Goal: Task Accomplishment & Management: Use online tool/utility

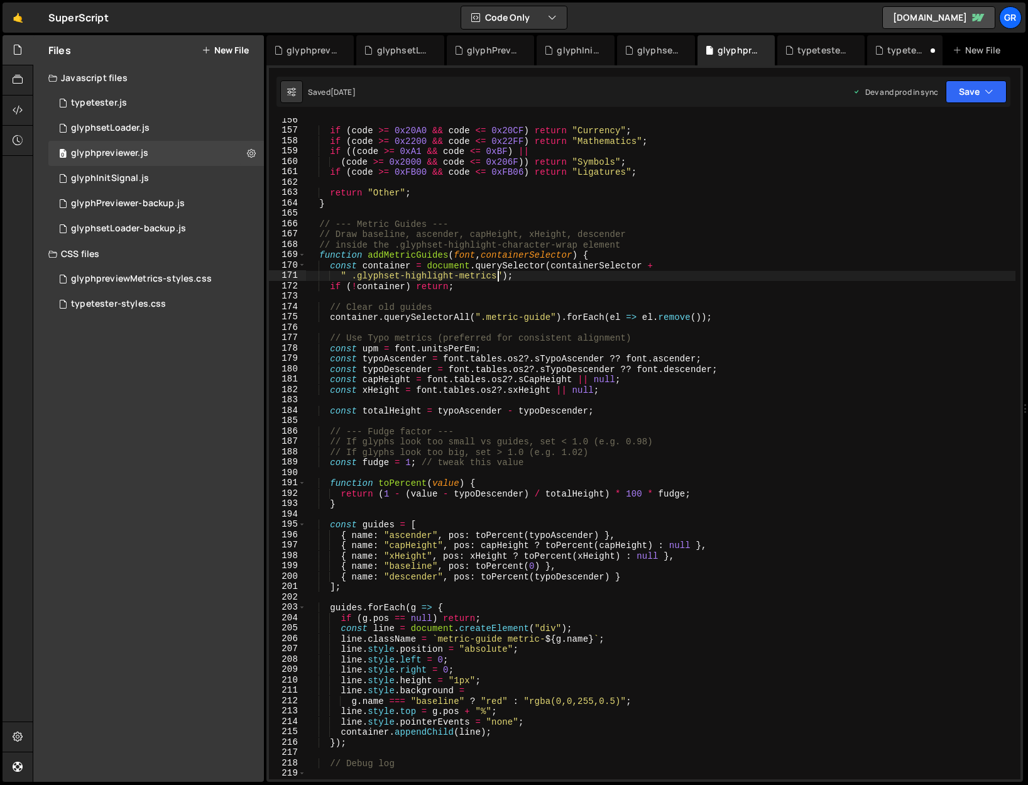
scroll to position [1611, 0]
click at [156, 277] on div "glyphpreviewMetrics-styles.css" at bounding box center [141, 278] width 141 height 11
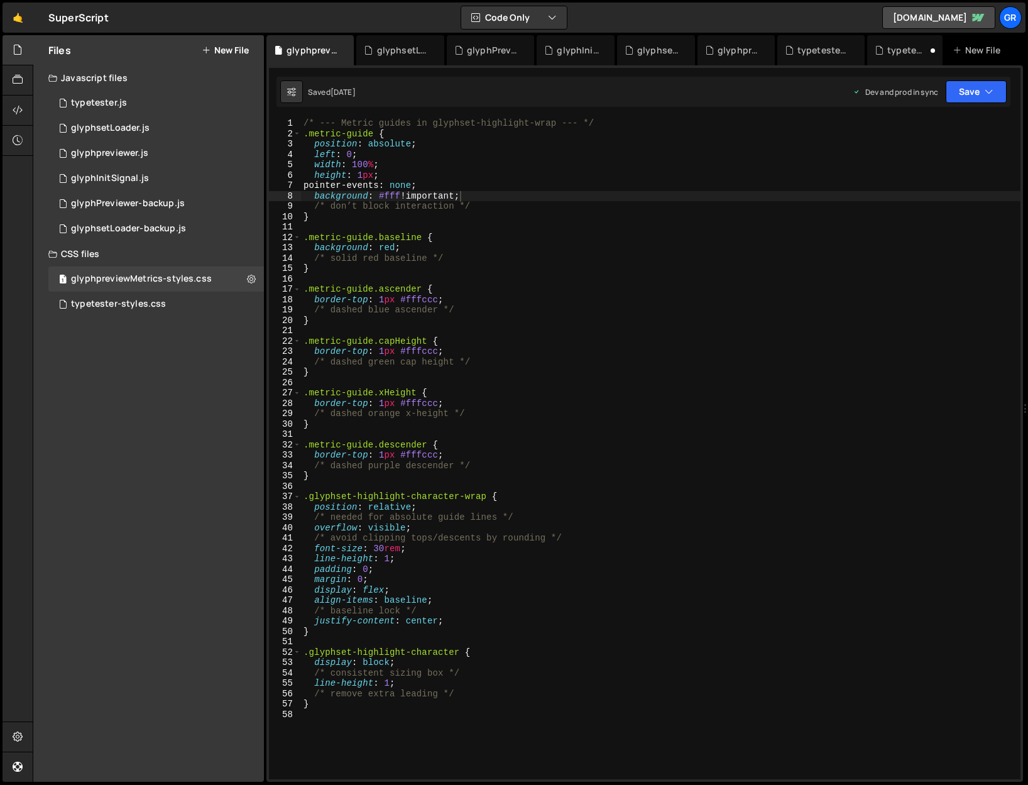
type textarea "}"
click at [330, 486] on div "/* --- Metric guides in glyphset-highlight-wrap --- */ .metric-guide { position…" at bounding box center [661, 445] width 720 height 654
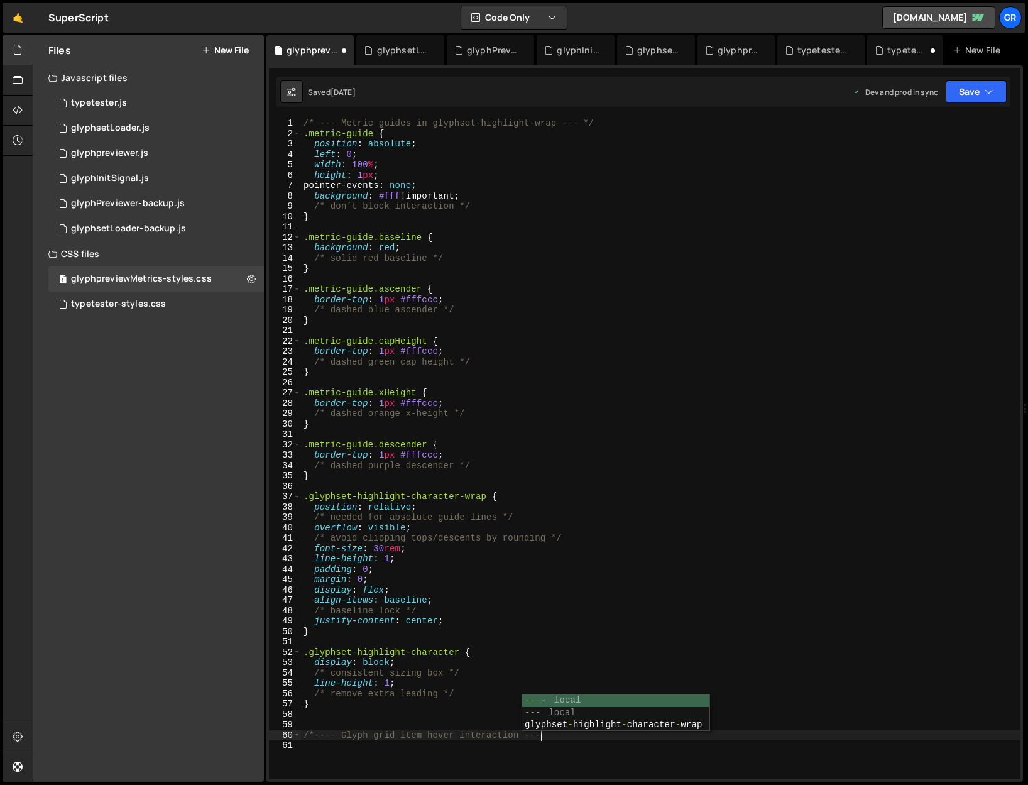
scroll to position [0, 16]
type textarea "/*---- Glyph grid item hover interaction ----*/"
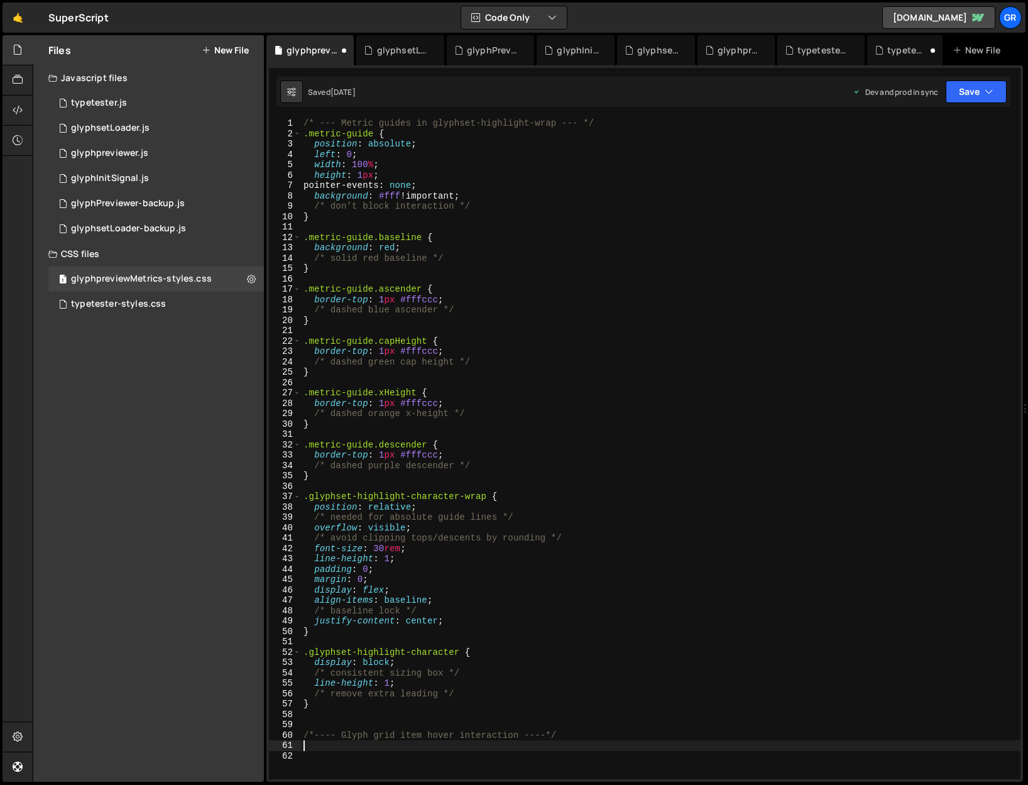
paste textarea "}"
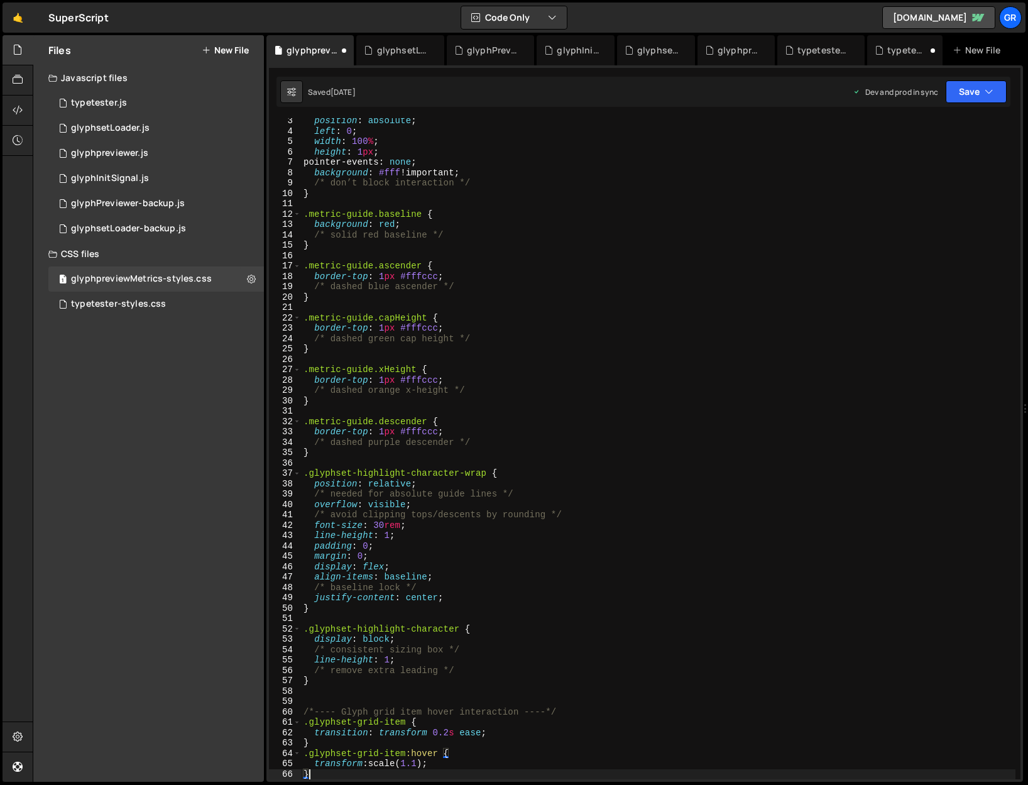
scroll to position [23, 0]
click at [424, 486] on div "position : absolute ; left : 0 ; width : 100 % ; height : 1 px ; pointer-events…" at bounding box center [658, 457] width 715 height 682
click at [619, 486] on div "position : absolute ; left : 0 ; width : 100 % ; height : 1 px ; pointer-events…" at bounding box center [658, 457] width 715 height 682
type textarea "/* consistent sizing box */"
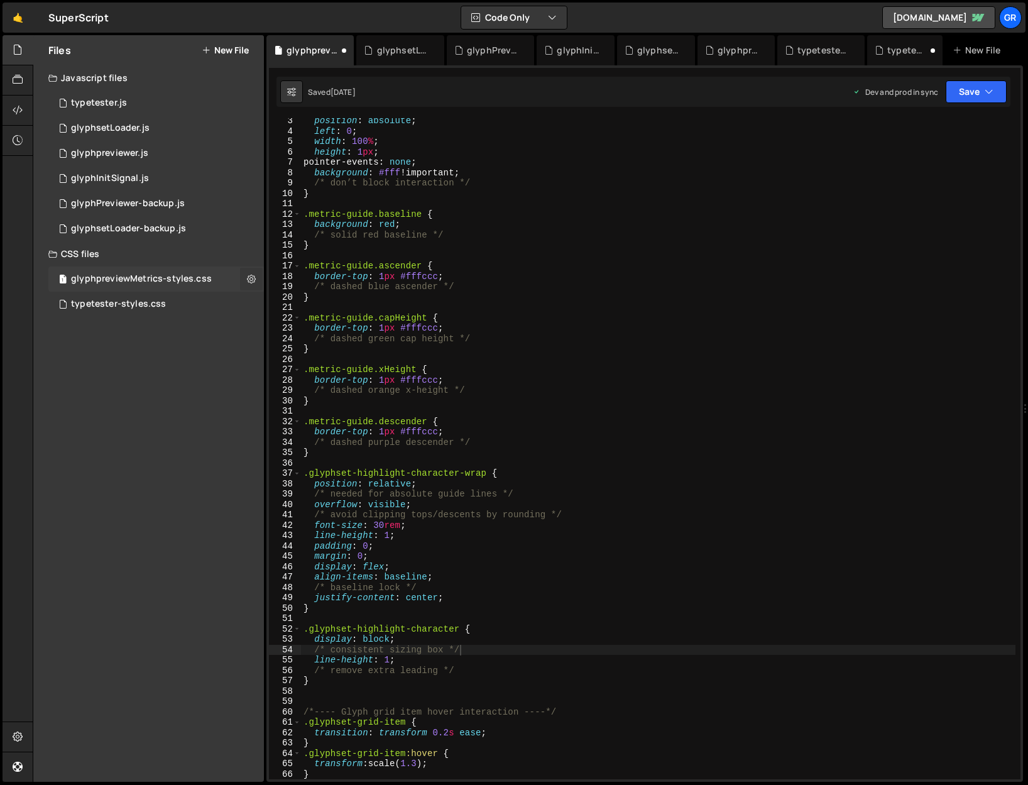
click at [251, 280] on icon at bounding box center [251, 279] width 9 height 12
type input "glyphpreviewMetrics-styles"
radio input "false"
radio input "true"
checkbox input "true"
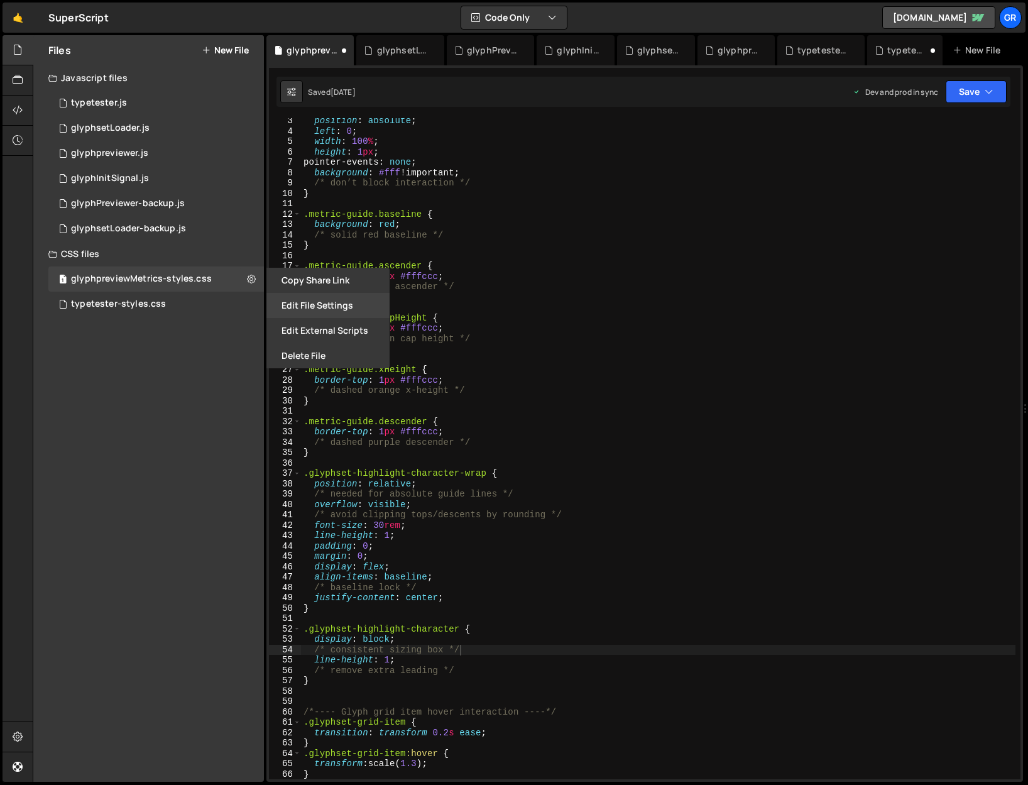
click at [309, 302] on button "Edit File Settings" at bounding box center [327, 305] width 123 height 25
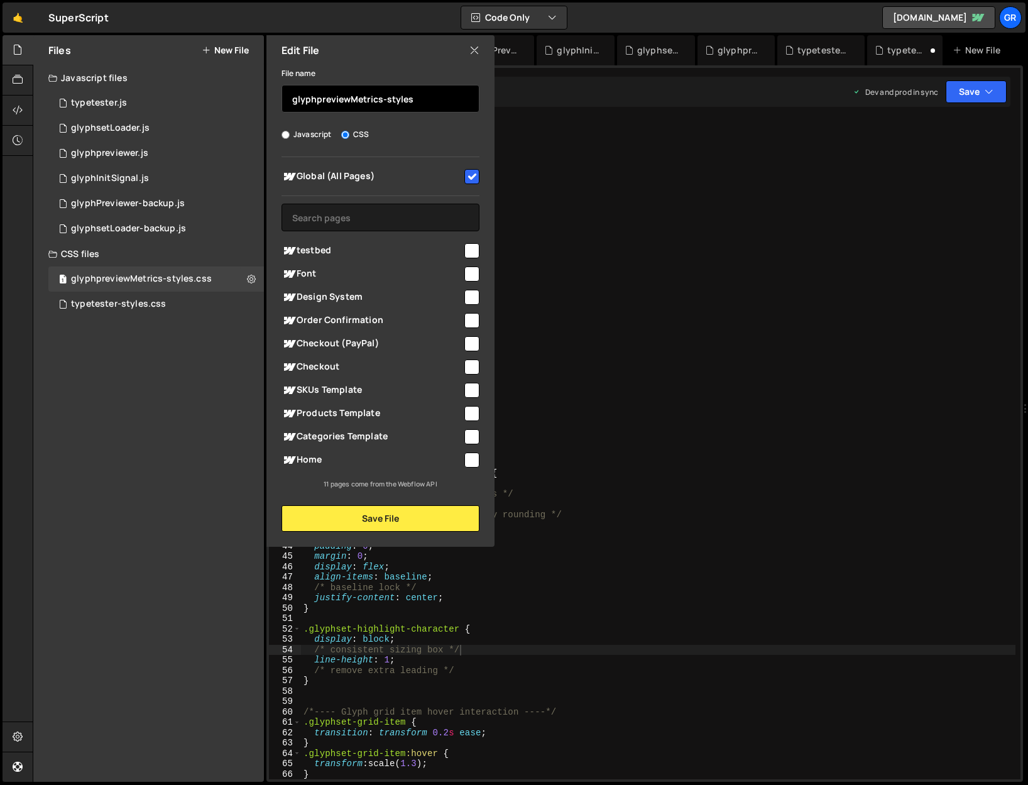
drag, startPoint x: 349, startPoint y: 99, endPoint x: 382, endPoint y: 100, distance: 32.7
click at [382, 100] on input "glyphpreviewMetrics-styles" at bounding box center [381, 99] width 198 height 28
type input "glyphpreviewer-styles"
click at [392, 486] on button "Save File" at bounding box center [381, 518] width 198 height 26
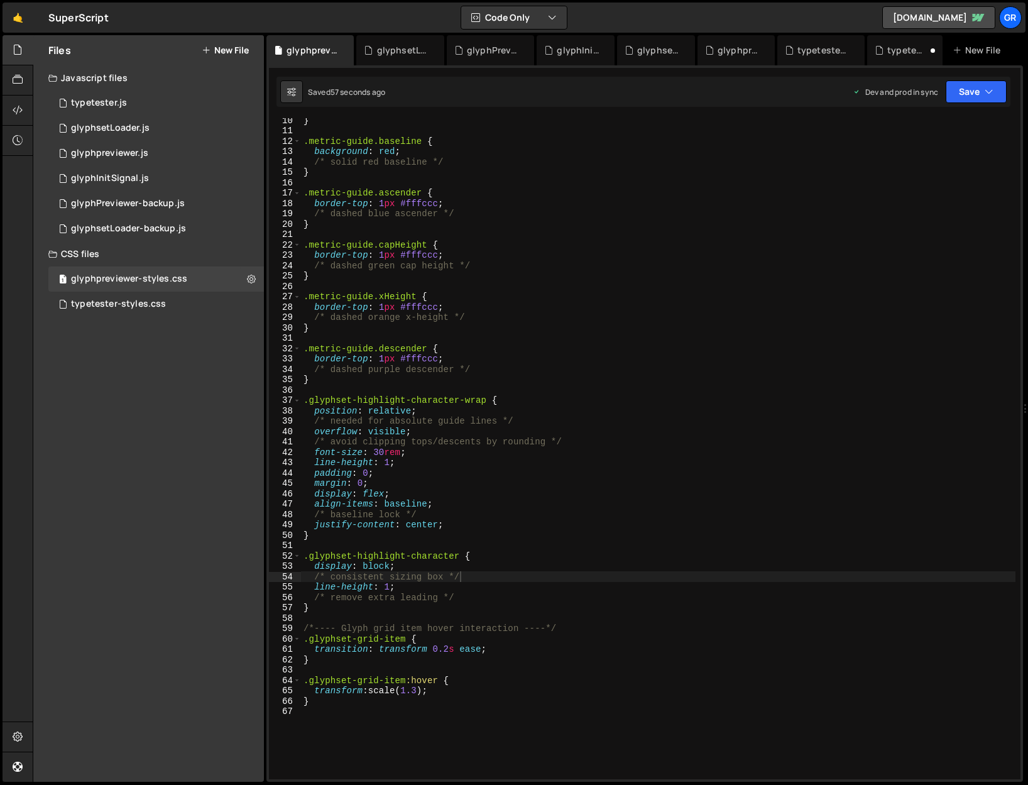
scroll to position [111, 0]
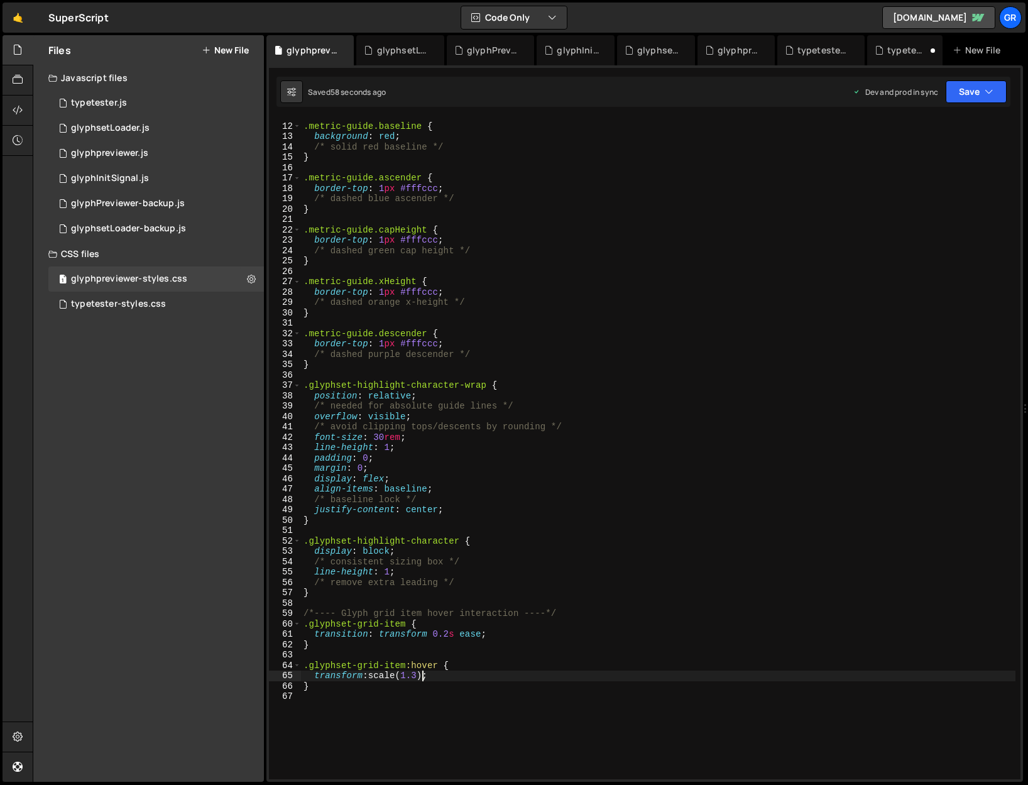
click at [422, 486] on div ".metric-guide.baseline { background : red ; /* solid red baseline */ } .metric-…" at bounding box center [658, 452] width 715 height 682
click at [449, 486] on div ".metric-guide.baseline { background : red ; /* solid red baseline */ } .metric-…" at bounding box center [658, 452] width 715 height 682
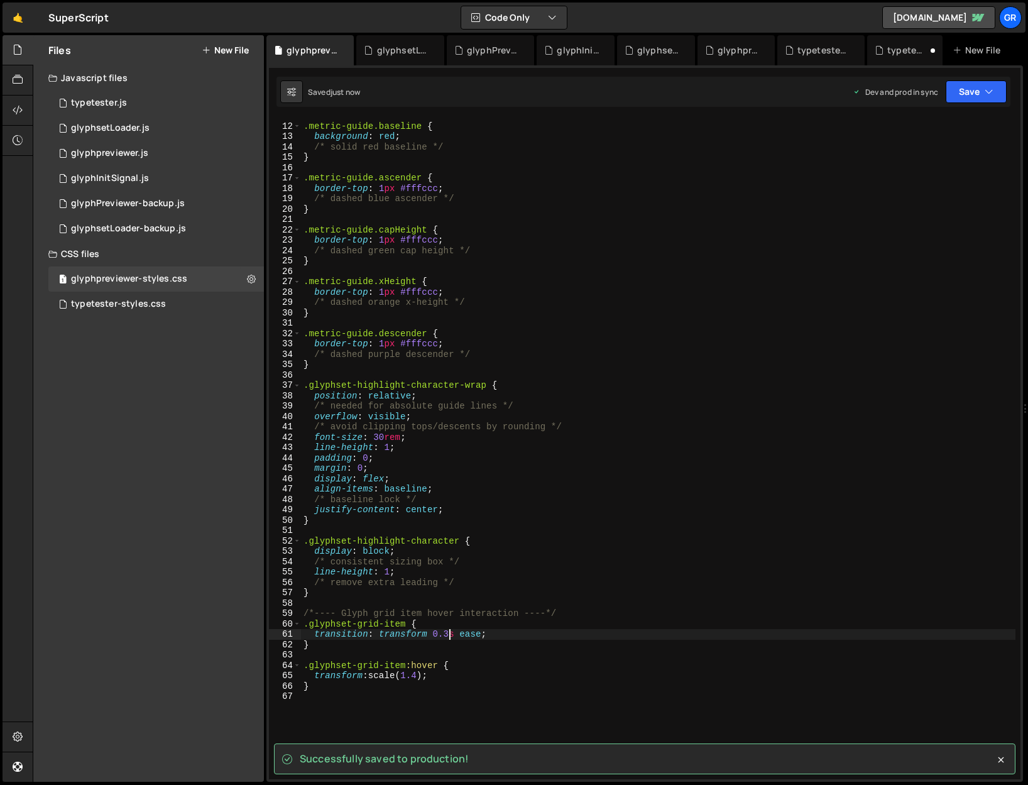
type textarea "transition: transform 0.3s ease;"
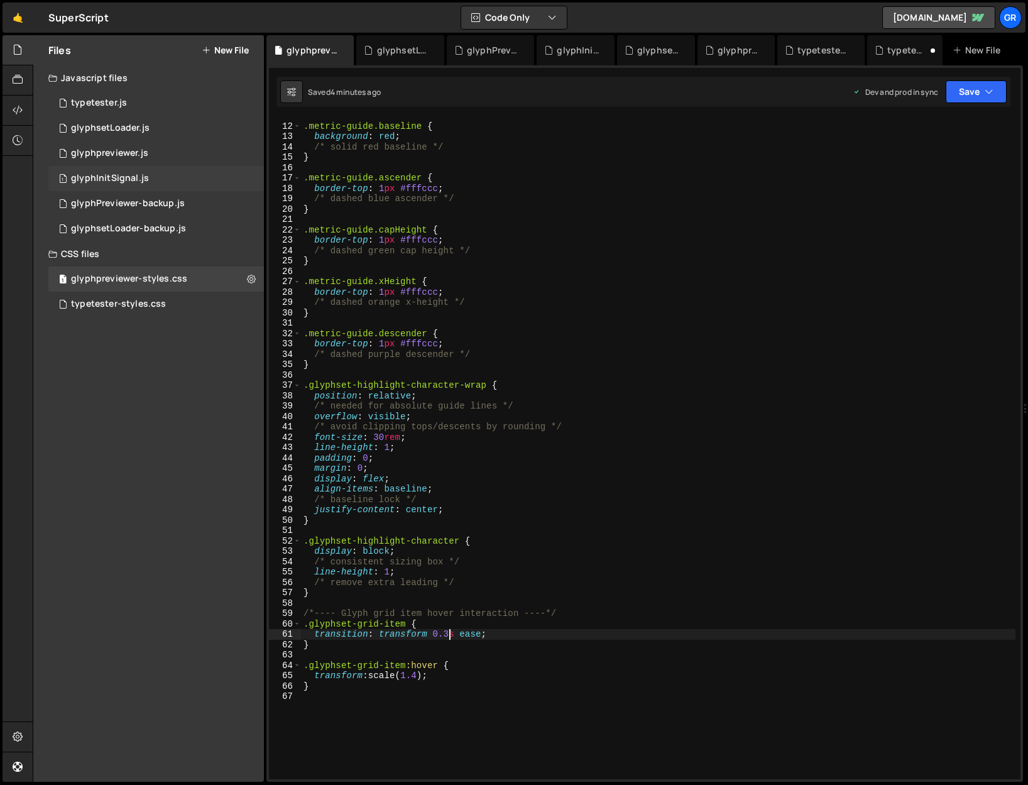
click at [128, 178] on div "glyphInitSignal.js" at bounding box center [110, 178] width 78 height 11
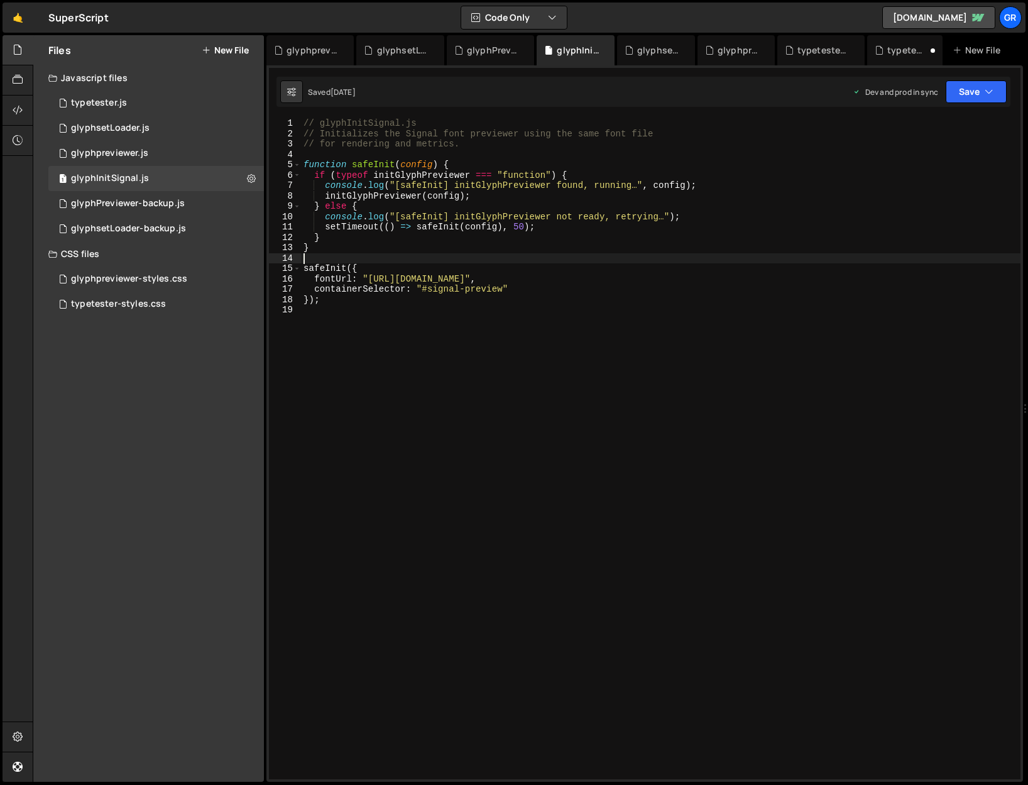
click at [424, 256] on div "// glyphInitSignal.js // Initializes the Signal font previewer using the same f…" at bounding box center [661, 459] width 720 height 682
type textarea "});"
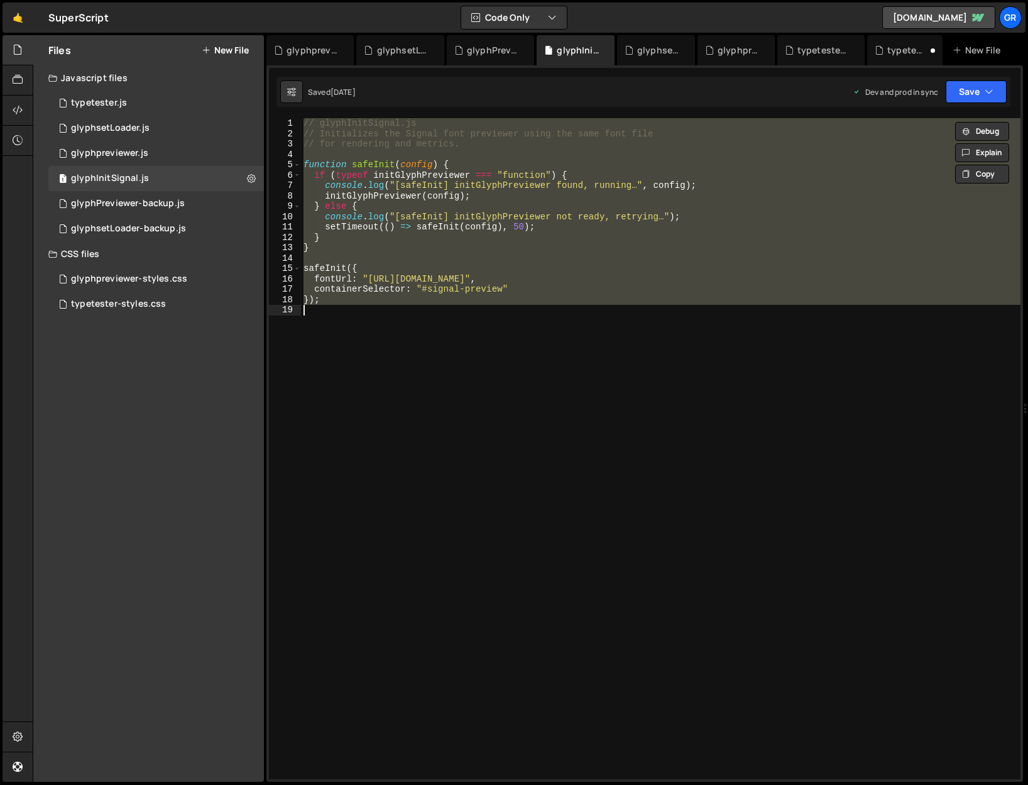
click at [389, 329] on div "// glyphInitSignal.js // Initializes the Signal font previewer using the same f…" at bounding box center [661, 448] width 720 height 661
drag, startPoint x: 404, startPoint y: 344, endPoint x: 289, endPoint y: 113, distance: 258.9
click at [289, 113] on div "1 Type cmd + s to save your Javascript file. הההההההההההההההההההההההההההההההההה…" at bounding box center [644, 423] width 757 height 717
paste textarea "});"
type textarea "});"
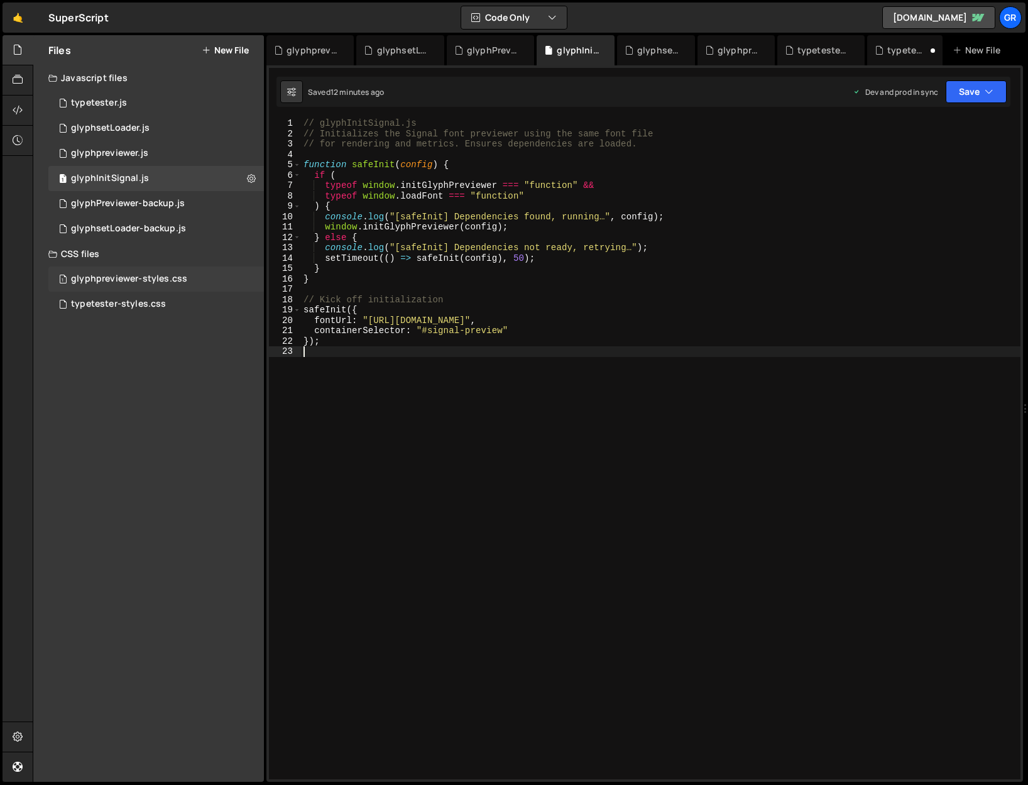
click at [151, 270] on div "1 glyphpreviewer-styles.css 0" at bounding box center [156, 278] width 216 height 25
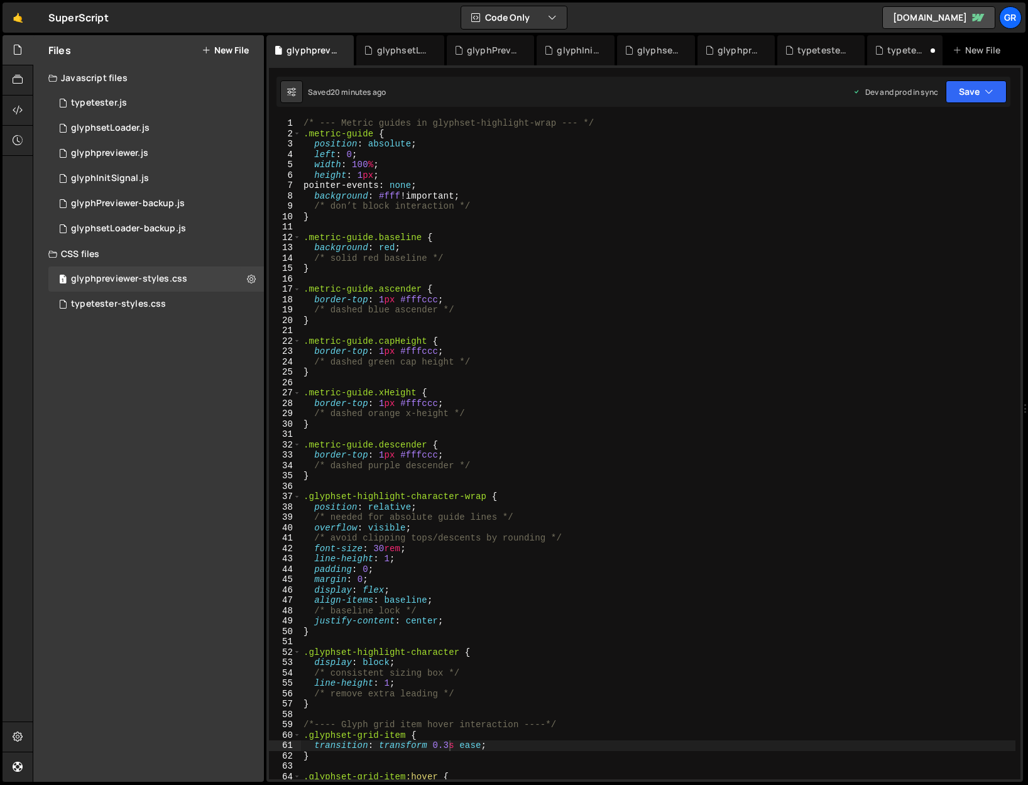
scroll to position [0, 9]
drag, startPoint x: 398, startPoint y: 299, endPoint x: 437, endPoint y: 299, distance: 39.6
click at [437, 299] on div "/* --- Metric guides in glyphset-highlight-wrap --- */ .metric-guide { position…" at bounding box center [658, 459] width 715 height 682
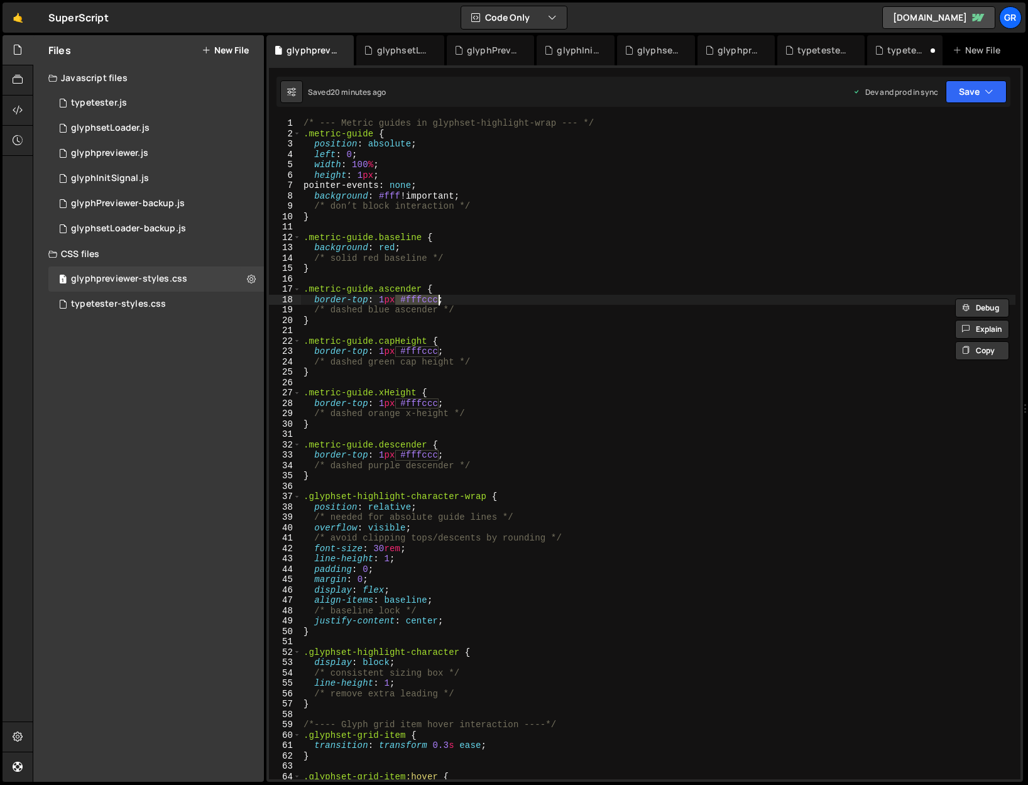
scroll to position [0, 6]
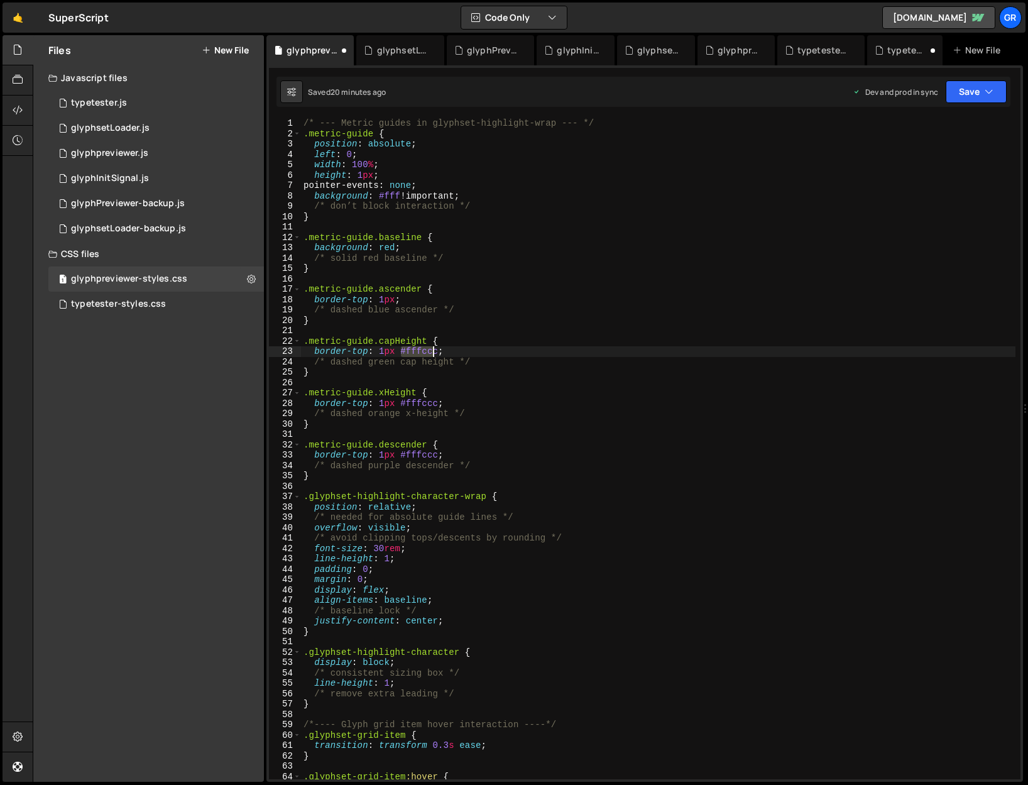
drag, startPoint x: 400, startPoint y: 352, endPoint x: 435, endPoint y: 351, distance: 34.6
click at [435, 351] on div "/* --- Metric guides in glyphset-highlight-wrap --- */ .metric-guide { position…" at bounding box center [658, 459] width 715 height 682
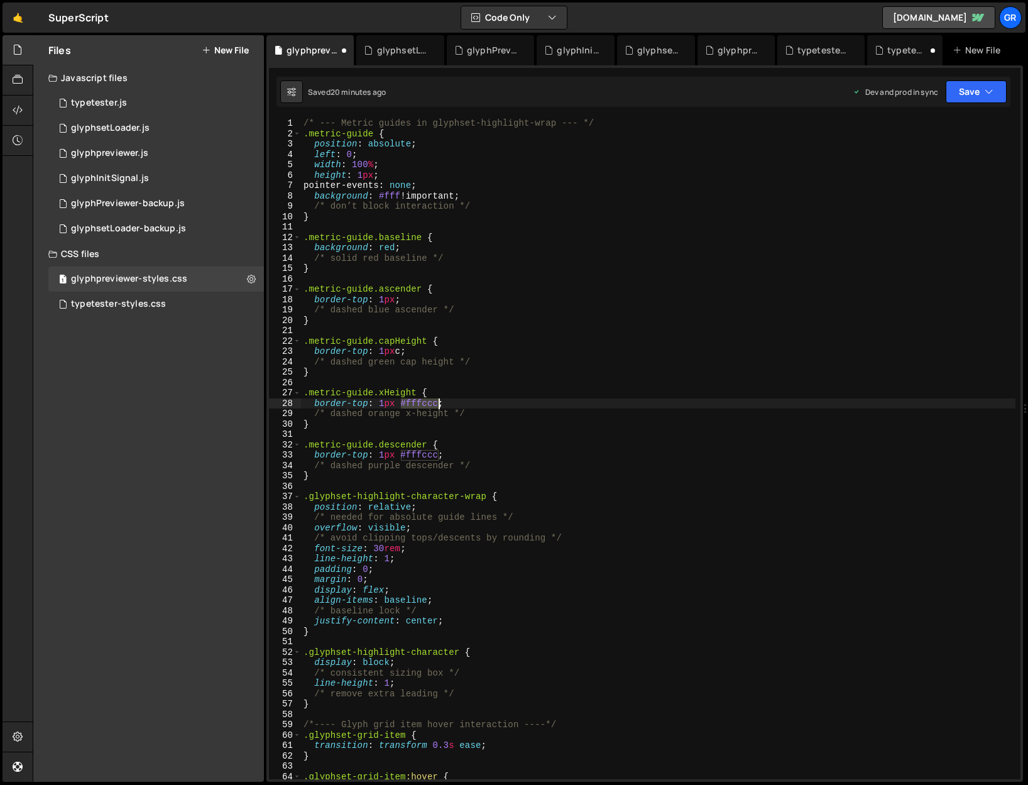
drag, startPoint x: 399, startPoint y: 404, endPoint x: 439, endPoint y: 405, distance: 39.6
click at [439, 405] on div "/* --- Metric guides in glyphset-highlight-wrap --- */ .metric-guide { position…" at bounding box center [658, 459] width 715 height 682
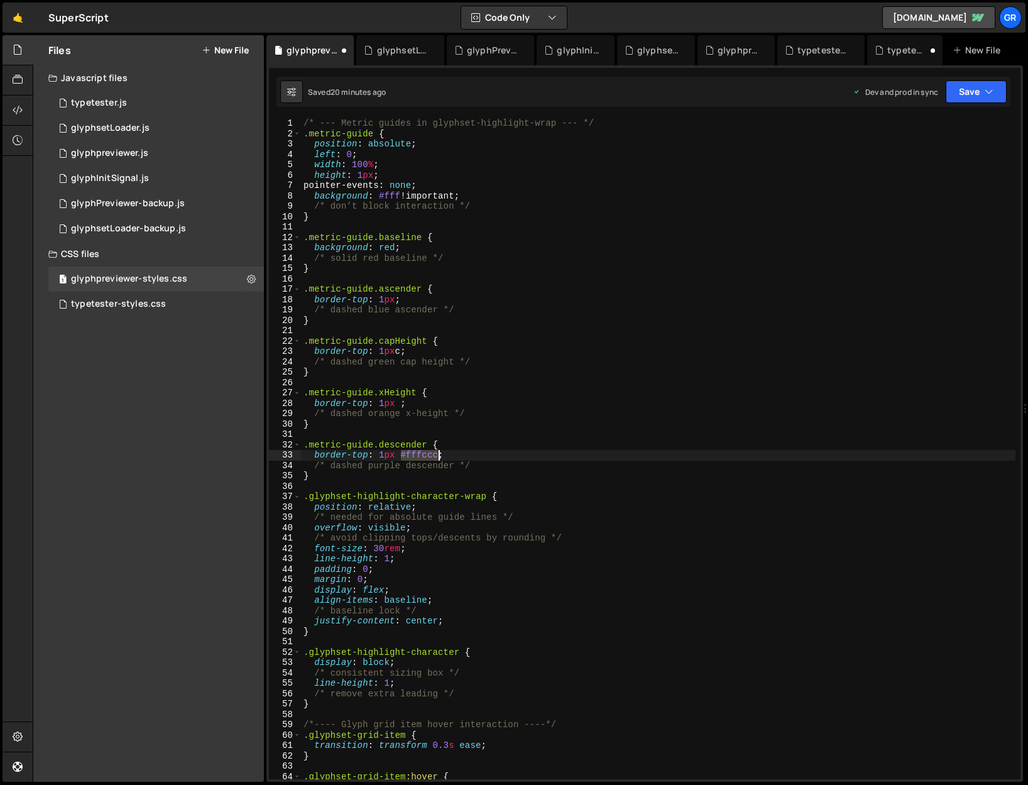
drag, startPoint x: 400, startPoint y: 455, endPoint x: 438, endPoint y: 451, distance: 37.9
click at [437, 454] on div "/* --- Metric guides in glyphset-highlight-wrap --- */ .metric-guide { position…" at bounding box center [658, 459] width 715 height 682
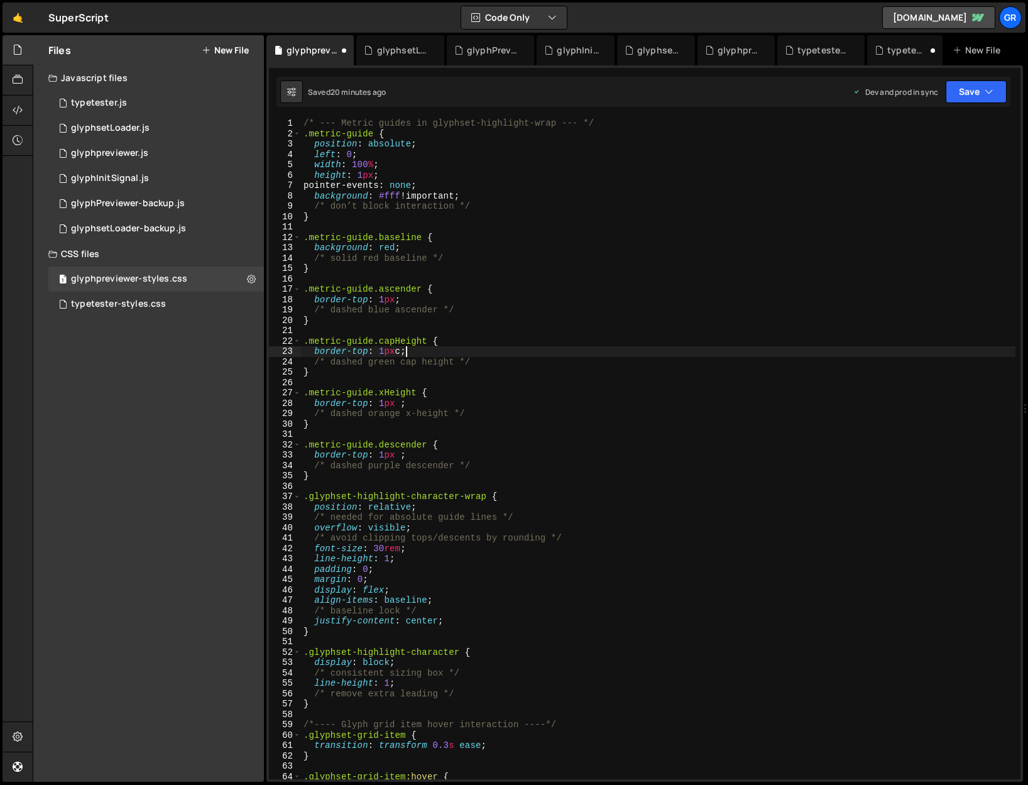
click at [405, 353] on div "/* --- Metric guides in glyphset-highlight-wrap --- */ .metric-guide { position…" at bounding box center [658, 459] width 715 height 682
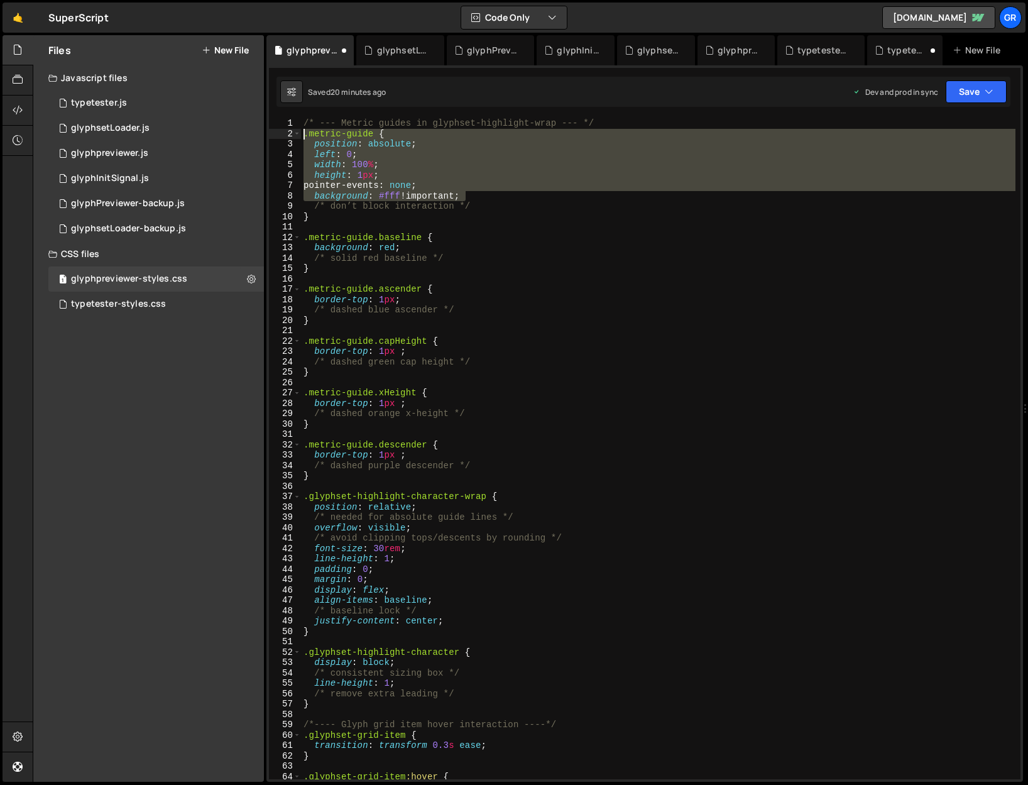
drag, startPoint x: 474, startPoint y: 195, endPoint x: 288, endPoint y: 131, distance: 196.8
click at [288, 131] on div "border-top: 1px ; 1 2 3 4 5 6 7 8 9 10 11 12 13 14 15 16 17 18 19 20 21 22 23 2…" at bounding box center [645, 448] width 752 height 661
click at [390, 195] on div "/* --- Metric guides in glyphset-highlight-wrap --- */ .metric-guide { position…" at bounding box center [658, 448] width 715 height 661
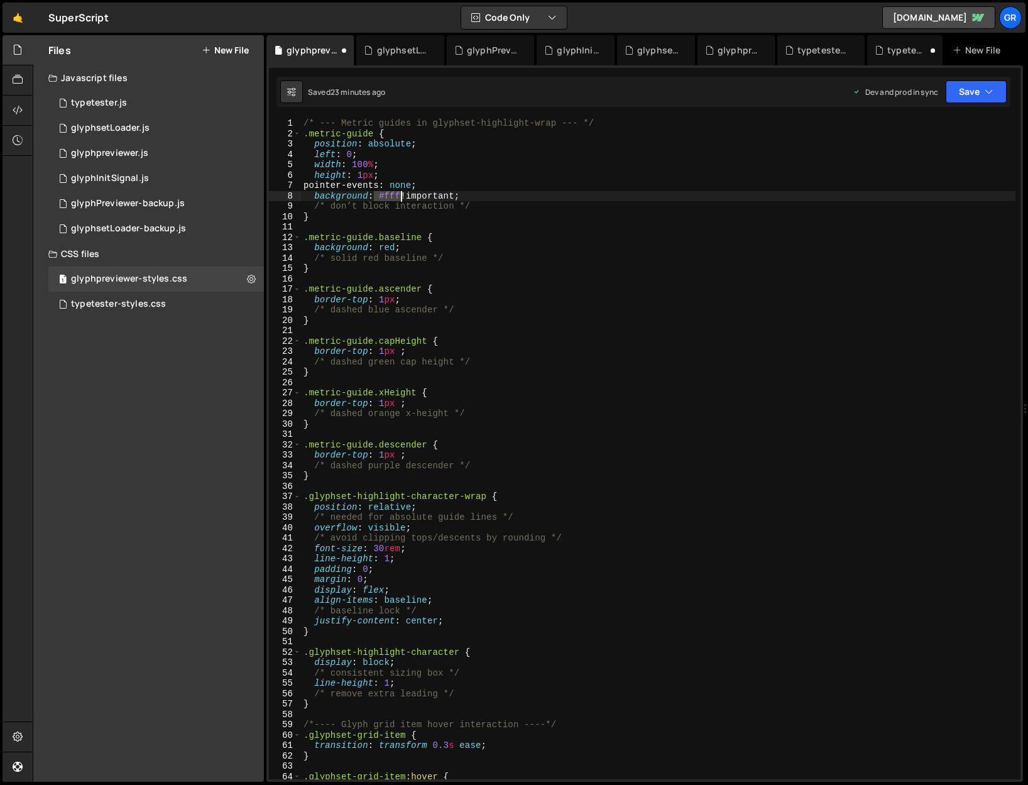
drag, startPoint x: 375, startPoint y: 195, endPoint x: 399, endPoint y: 195, distance: 24.5
click at [399, 195] on div "/* --- Metric guides in glyphset-highlight-wrap --- */ .metric-guide { position…" at bounding box center [658, 459] width 715 height 682
paste textarea "--_theme---stroke)"
click at [394, 195] on div "/* --- Metric guides in glyphset-highlight-wrap --- */ .metric-guide { position…" at bounding box center [658, 459] width 715 height 682
click at [583, 199] on div "/* --- Metric guides in glyphset-highlight-wrap --- */ .metric-guide { position…" at bounding box center [658, 459] width 715 height 682
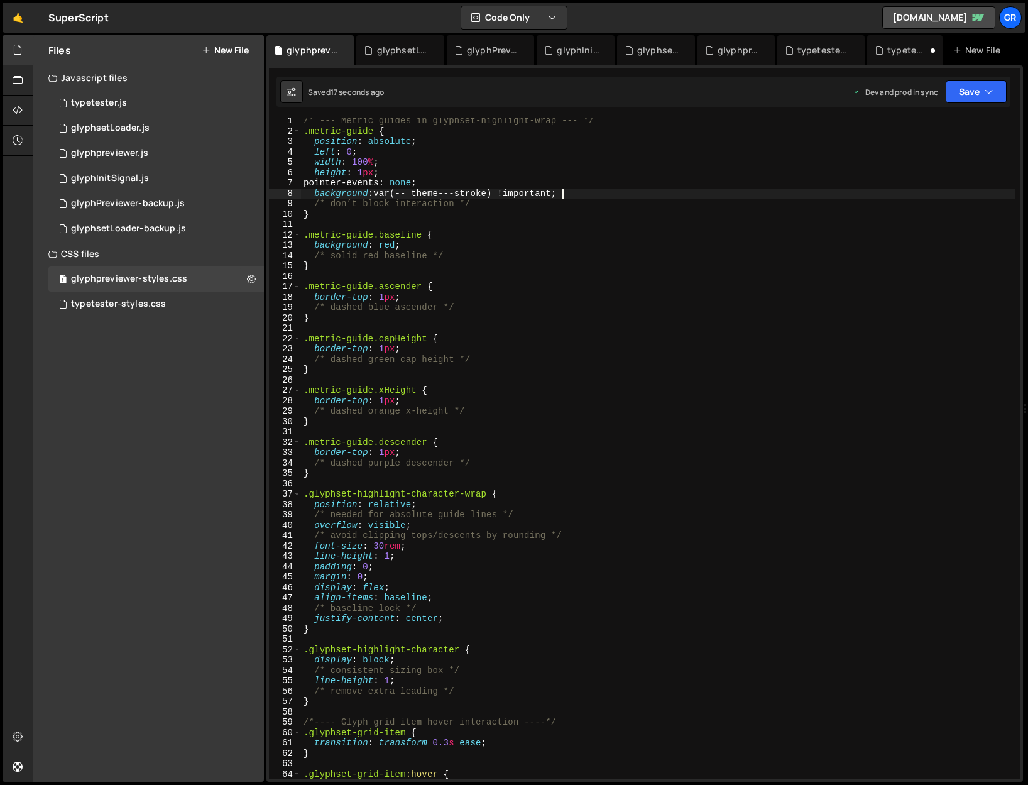
scroll to position [0, 0]
drag, startPoint x: 379, startPoint y: 248, endPoint x: 394, endPoint y: 248, distance: 15.1
click at [394, 248] on div "/* --- Metric guides in glyphset-highlight-wrap --- */ .metric-guide { position…" at bounding box center [658, 459] width 715 height 682
drag, startPoint x: 379, startPoint y: 195, endPoint x: 495, endPoint y: 197, distance: 116.3
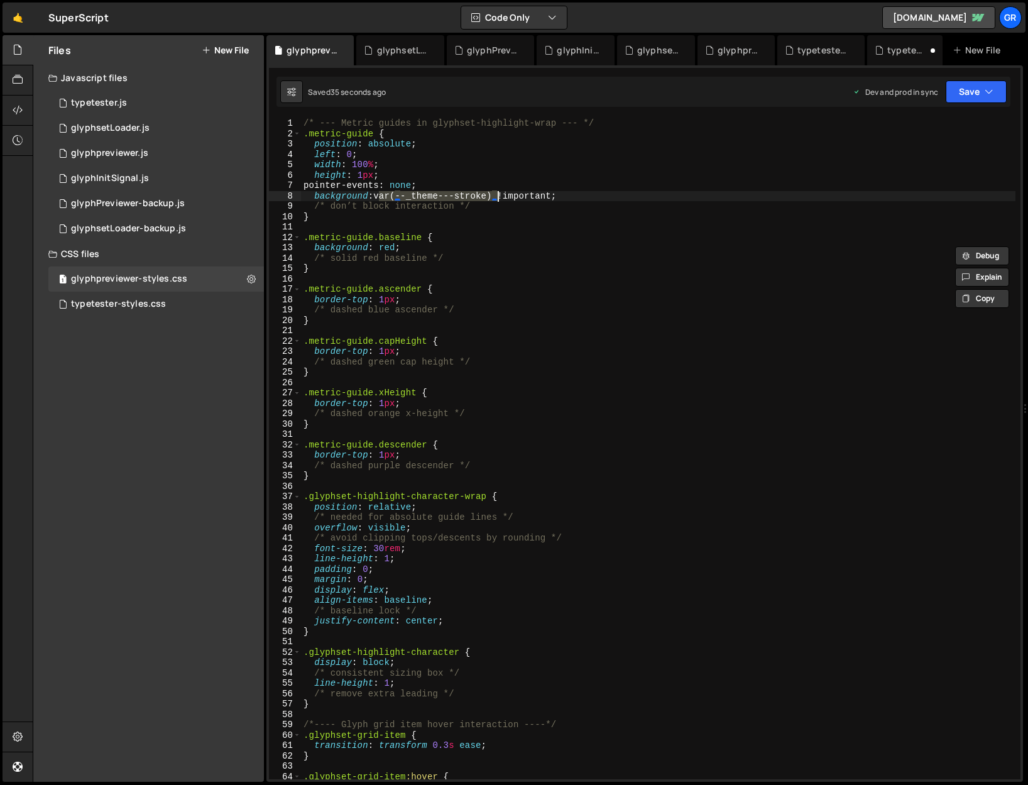
click at [495, 197] on div "/* --- Metric guides in glyphset-highlight-wrap --- */ .metric-guide { position…" at bounding box center [658, 459] width 715 height 682
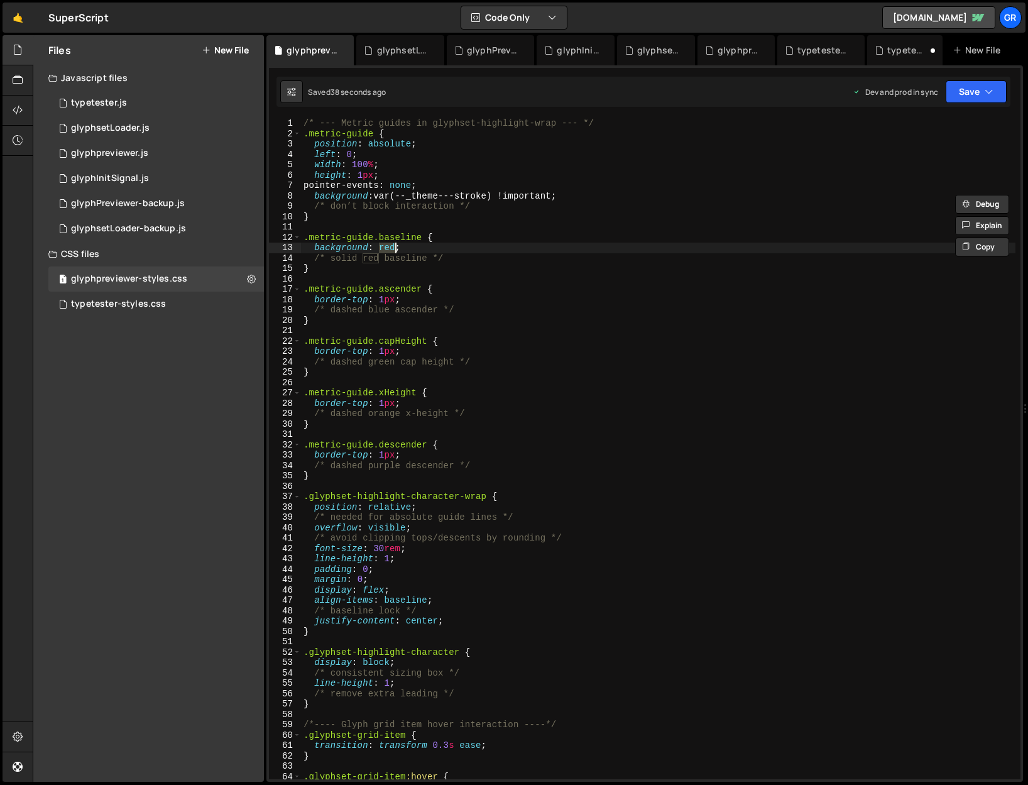
drag, startPoint x: 377, startPoint y: 248, endPoint x: 396, endPoint y: 246, distance: 18.9
click at [396, 246] on div "/* --- Metric guides in glyphset-highlight-wrap --- */ .metric-guide { position…" at bounding box center [658, 459] width 715 height 682
paste textarea "var(--_theme---stroke)"
click at [524, 246] on div "/* --- Metric guides in glyphset-highlight-wrap --- */ .metric-guide { position…" at bounding box center [658, 459] width 715 height 682
click at [589, 202] on div "/* --- Metric guides in glyphset-highlight-wrap --- */ .metric-guide { position…" at bounding box center [658, 459] width 715 height 682
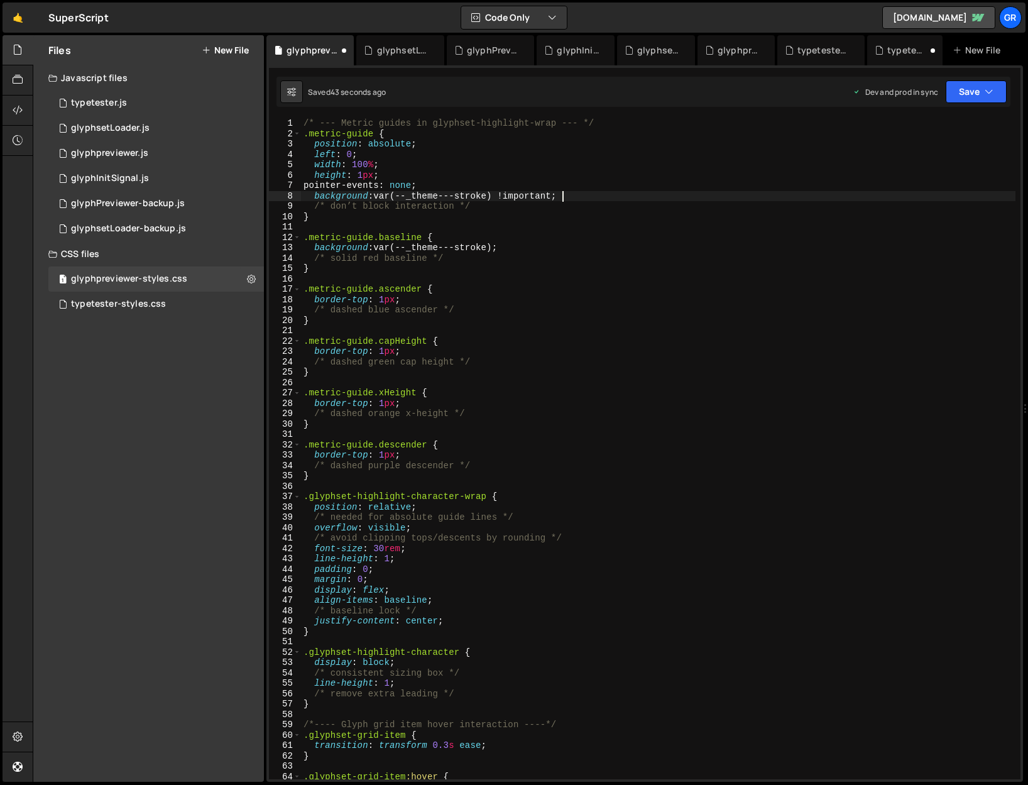
click at [590, 195] on div "/* --- Metric guides in glyphset-highlight-wrap --- */ .metric-guide { position…" at bounding box center [658, 459] width 715 height 682
type textarea "background: var(--_theme---stroke) !important;"
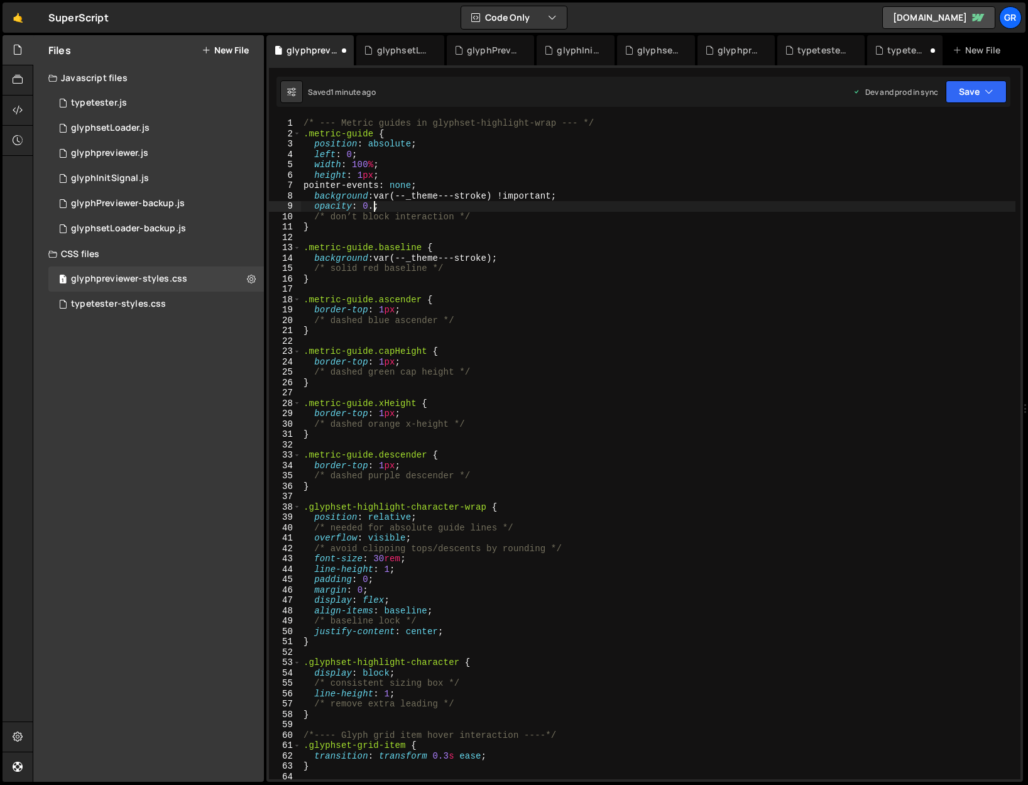
scroll to position [0, 4]
click at [813, 192] on div "/* --- Metric guides in glyphset-highlight-wrap --- */ .metric-guide { position…" at bounding box center [658, 459] width 715 height 682
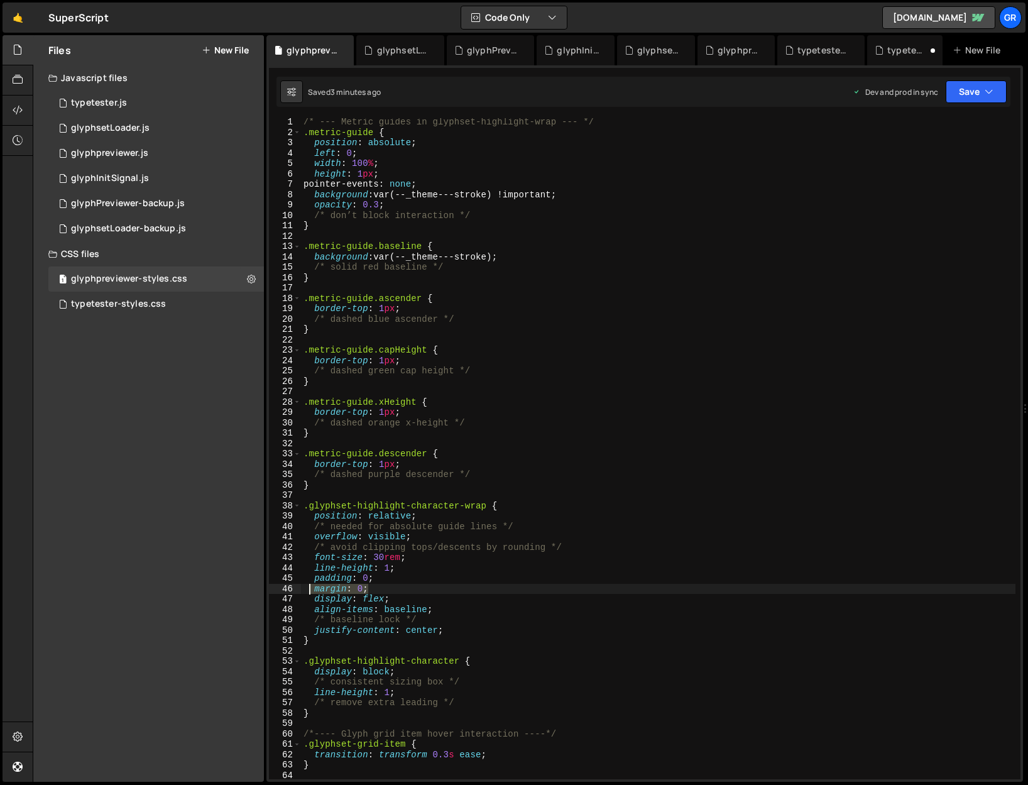
drag, startPoint x: 373, startPoint y: 586, endPoint x: 310, endPoint y: 586, distance: 62.9
click at [310, 486] on div "/* --- Metric guides in glyphset-highlight-wrap --- */ .metric-guide { position…" at bounding box center [658, 458] width 715 height 682
type textarea "margin: 0;"
click at [141, 155] on div "glyphpreviewer.js" at bounding box center [109, 153] width 77 height 11
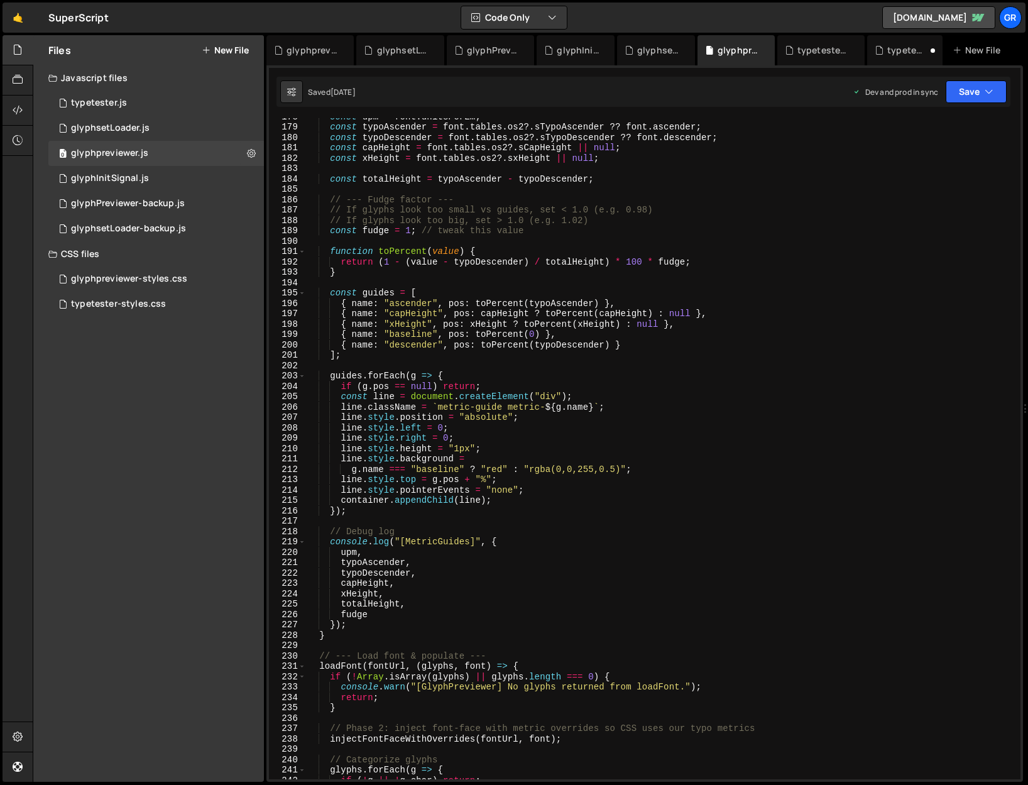
scroll to position [1842, 0]
click at [753, 250] on div "const upm = font . unitsPerEm ; const typoAscender = font . tables . os2 ?. sTy…" at bounding box center [661, 452] width 710 height 682
type textarea "window.initGlyphPreviewer = initGlyphPreviewer;"
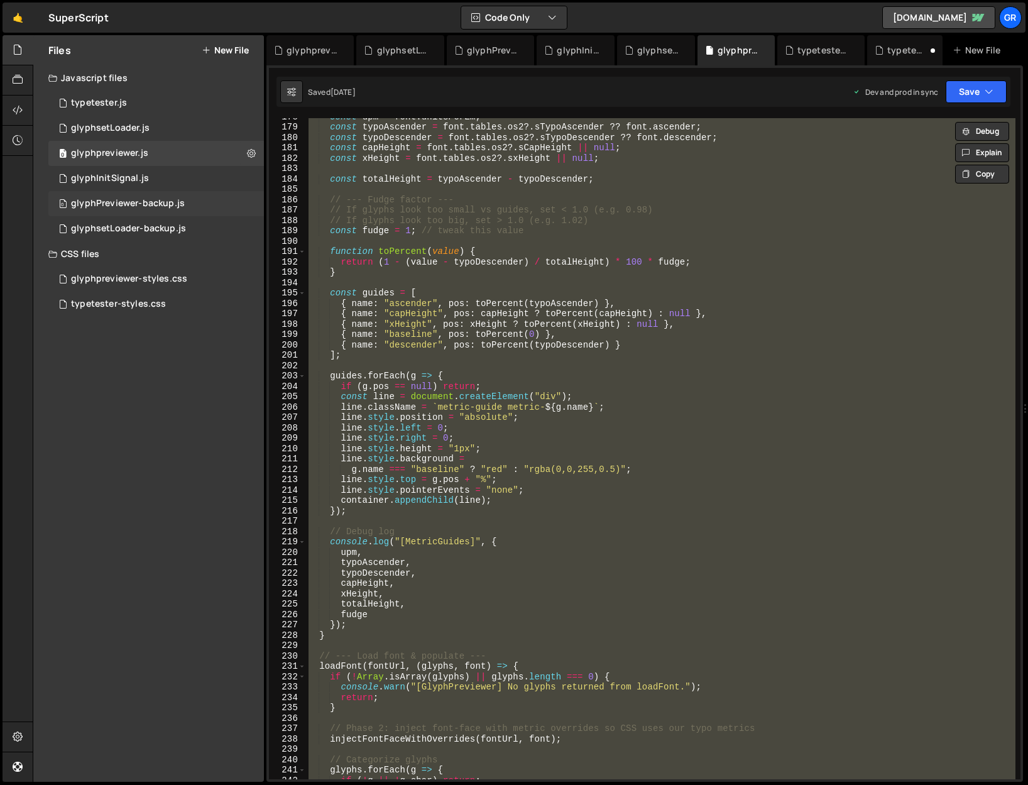
click at [167, 203] on div "glyphPreviewer-backup.js" at bounding box center [128, 203] width 114 height 11
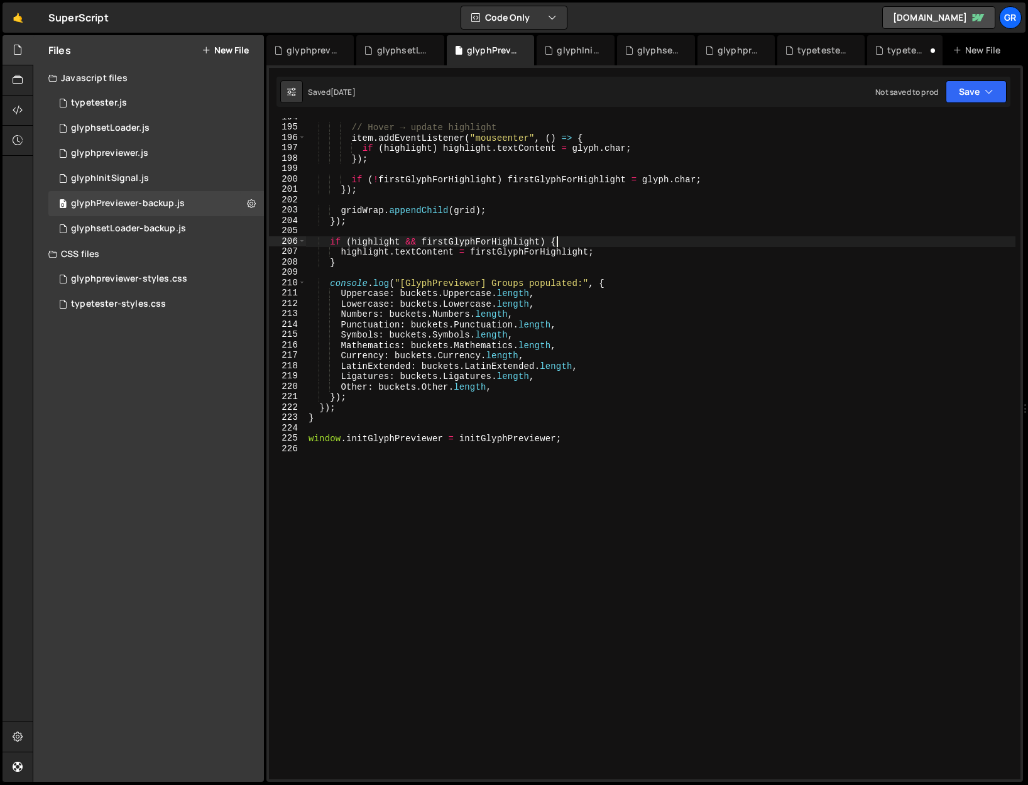
click at [658, 228] on div "// Hover → update highlight item . addEventListener ( "mouseenter" , ( ) => { i…" at bounding box center [661, 453] width 710 height 682
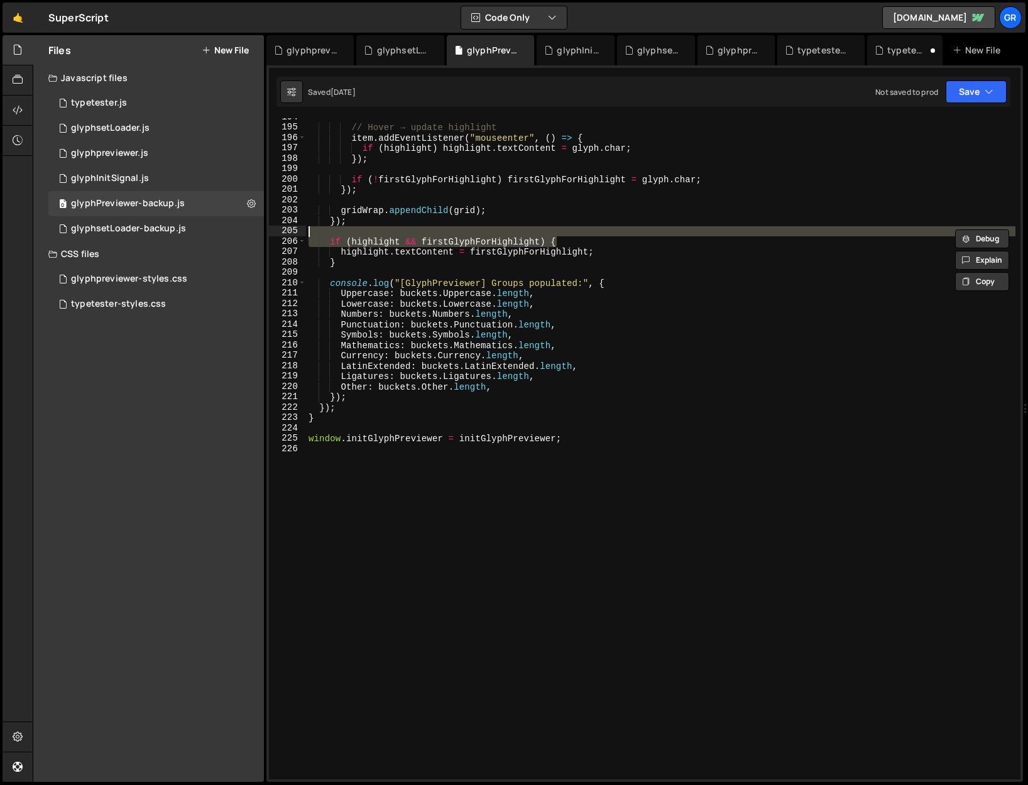
type textarea "window.initGlyphPreviewer = initGlyphPreviewer;"
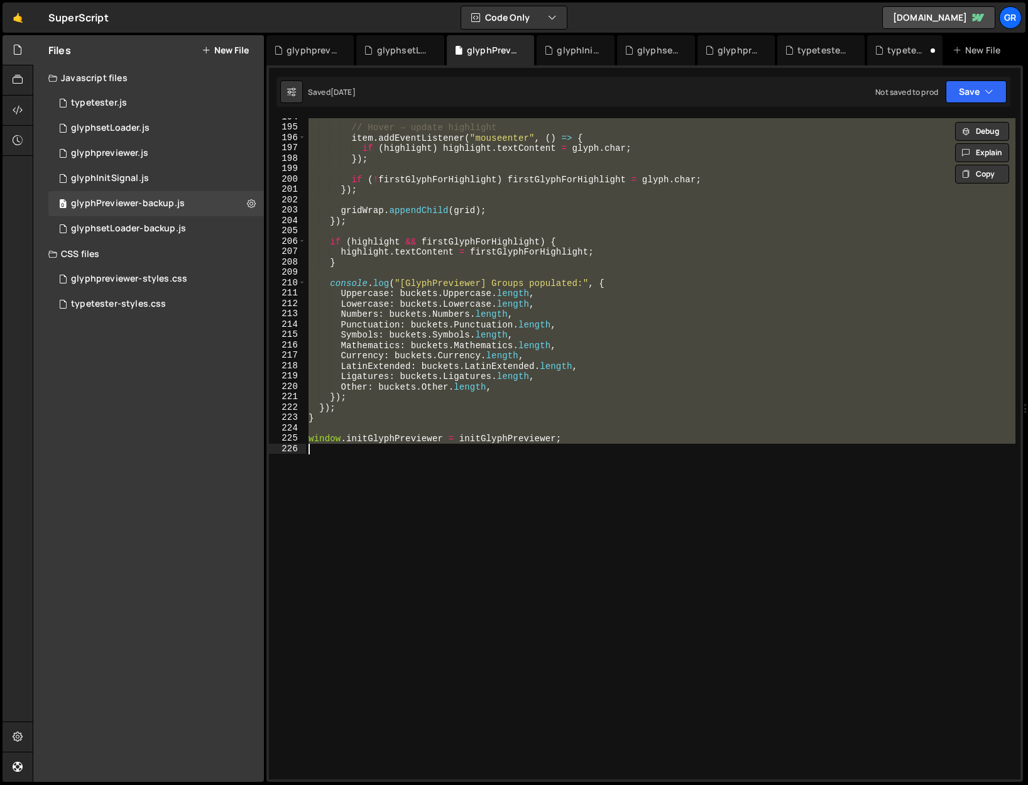
paste textarea
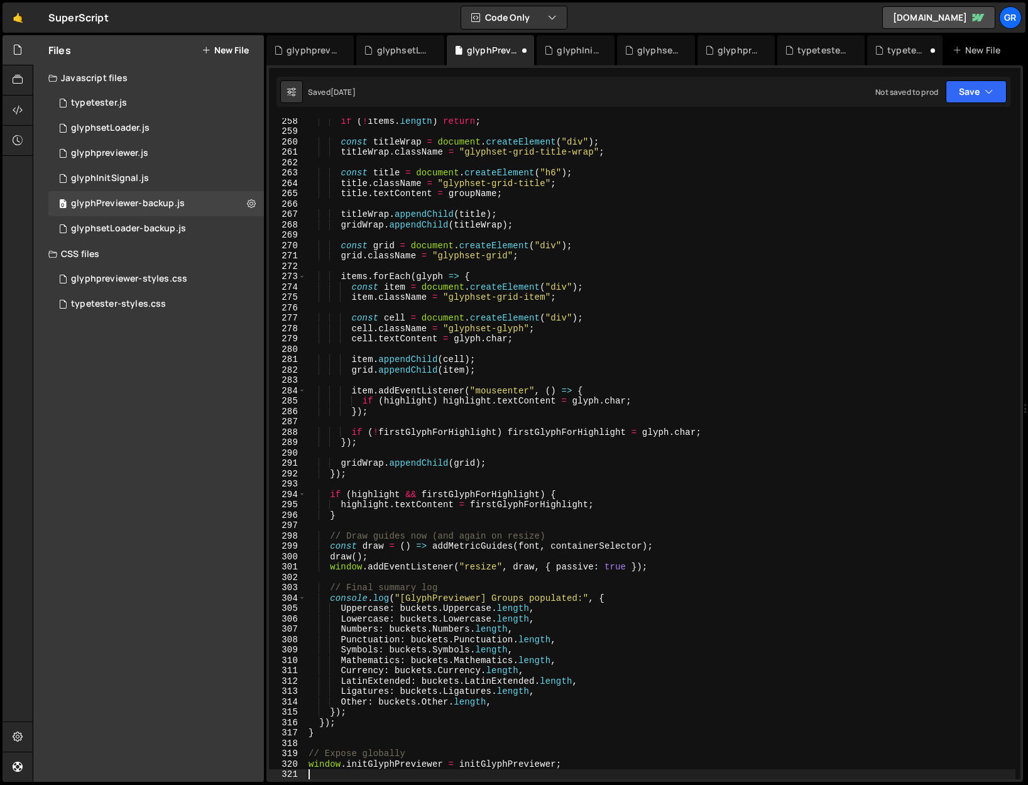
scroll to position [2667, 0]
click at [950, 90] on icon "button" at bounding box center [989, 91] width 9 height 13
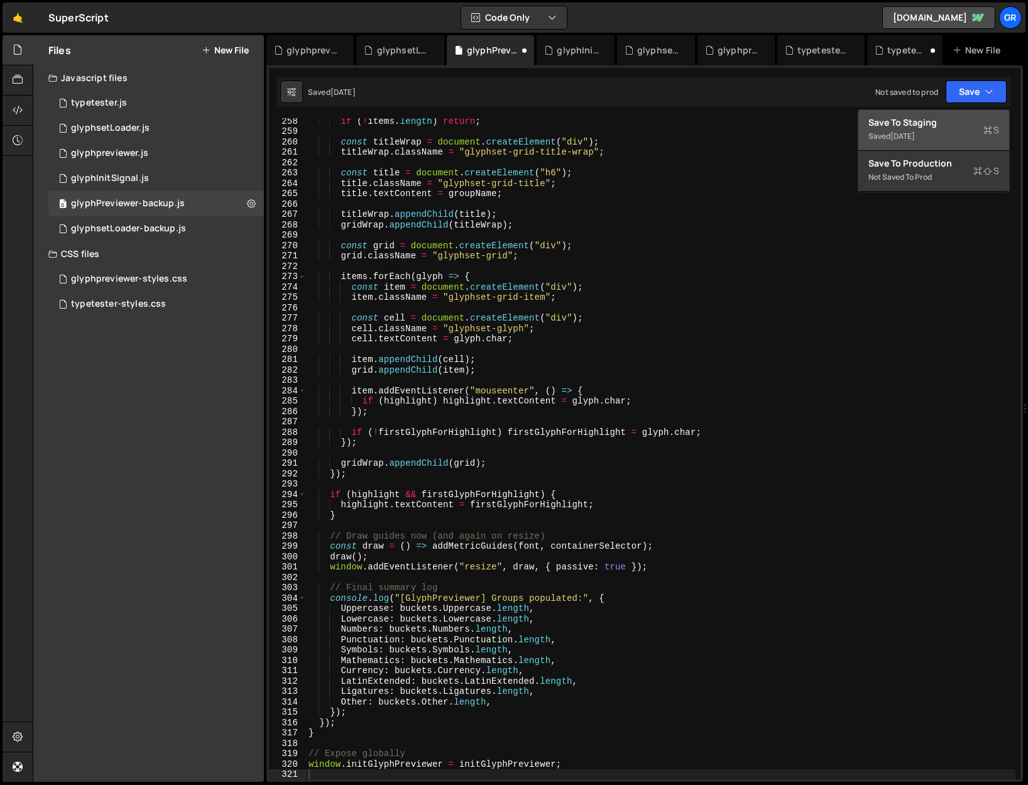
click at [916, 123] on div "Save to Staging S" at bounding box center [934, 122] width 131 height 13
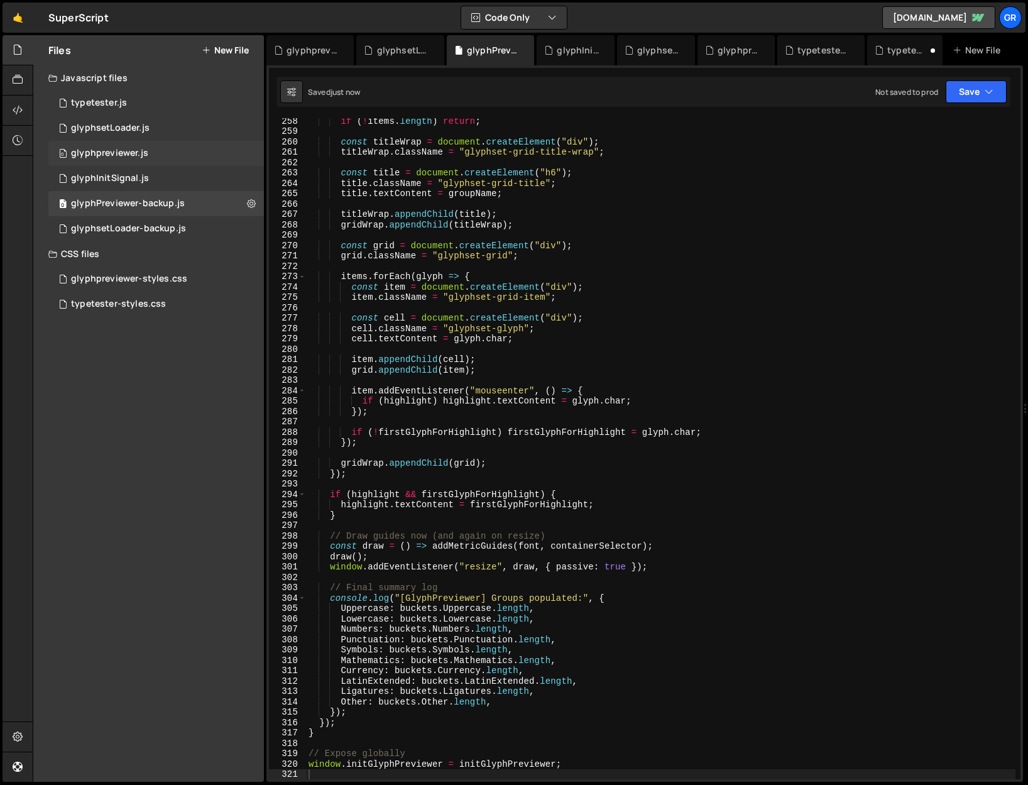
click at [152, 147] on div "0 glyphpreviewer.js 0" at bounding box center [156, 153] width 216 height 25
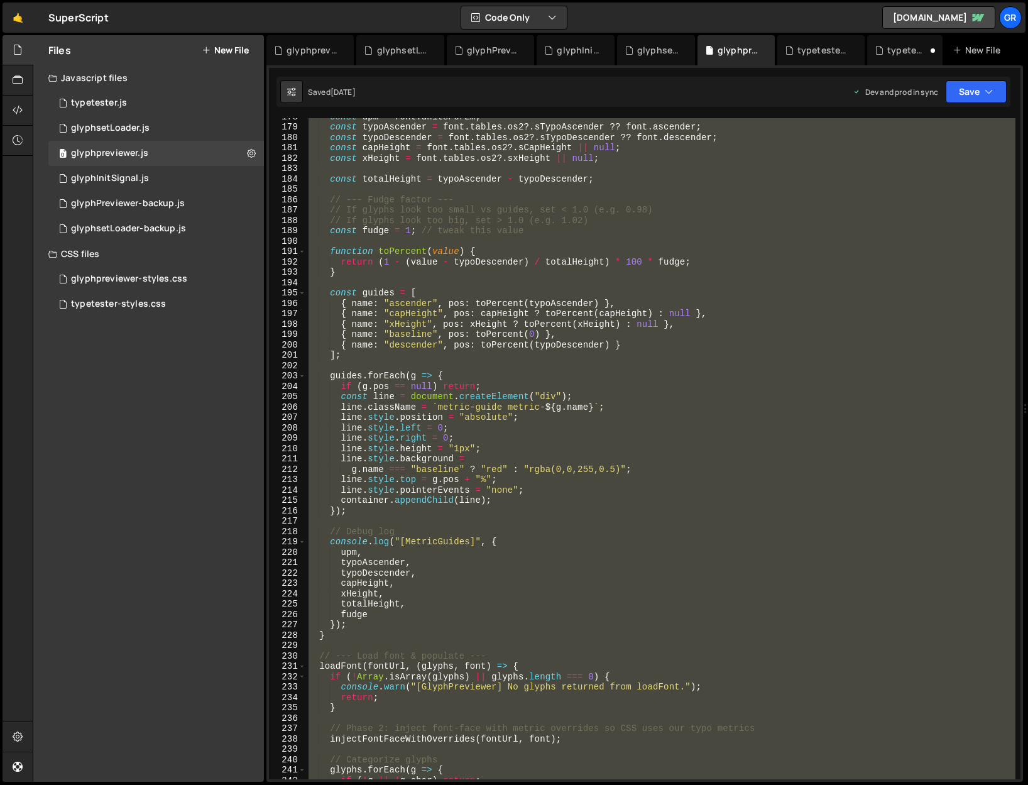
click at [447, 232] on div "const upm = font . unitsPerEm ; const typoAscender = font . tables . os2 ?. sTy…" at bounding box center [661, 448] width 710 height 661
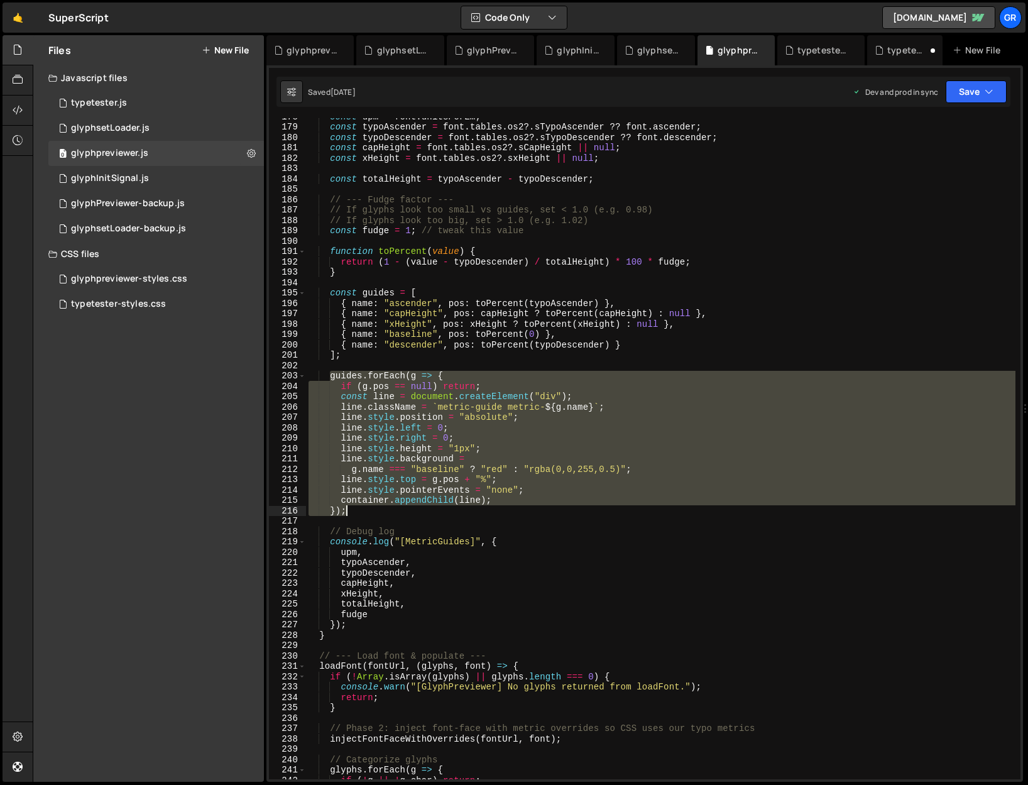
drag, startPoint x: 328, startPoint y: 375, endPoint x: 367, endPoint y: 514, distance: 144.9
click at [367, 486] on div "const upm = font . unitsPerEm ; const typoAscender = font . tables . os2 ?. sTy…" at bounding box center [661, 452] width 710 height 682
paste textarea
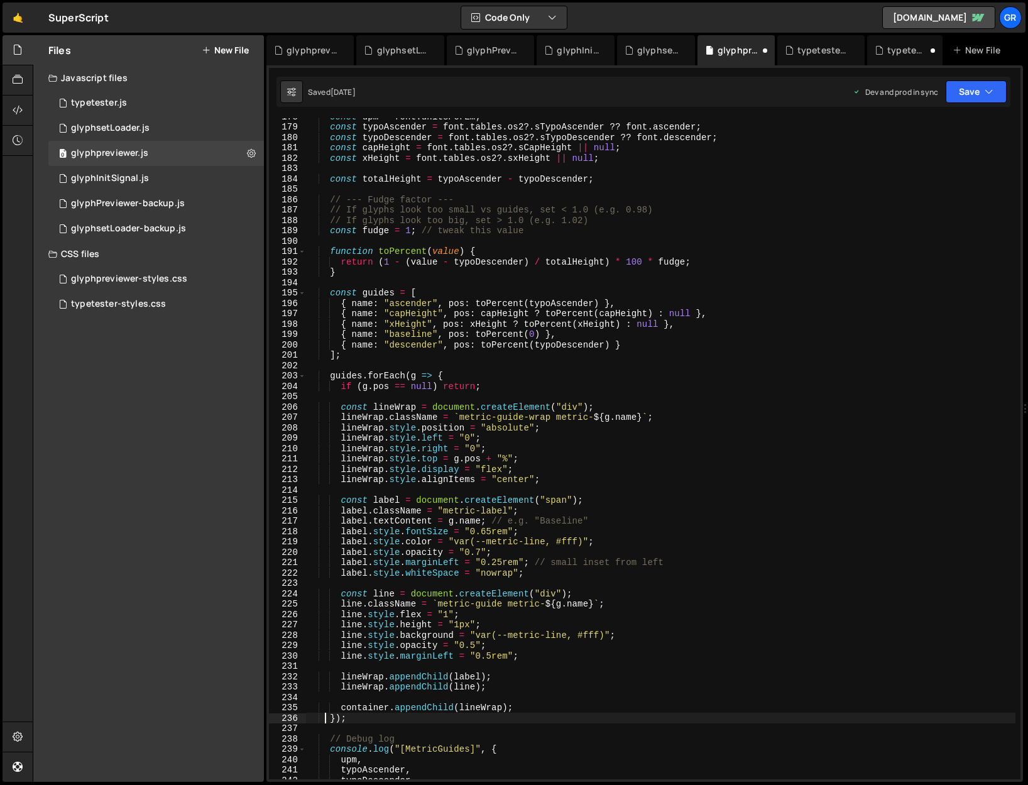
type textarea "});"
click at [152, 285] on div "1 glyphpreviewer-styles.css 0" at bounding box center [156, 278] width 216 height 25
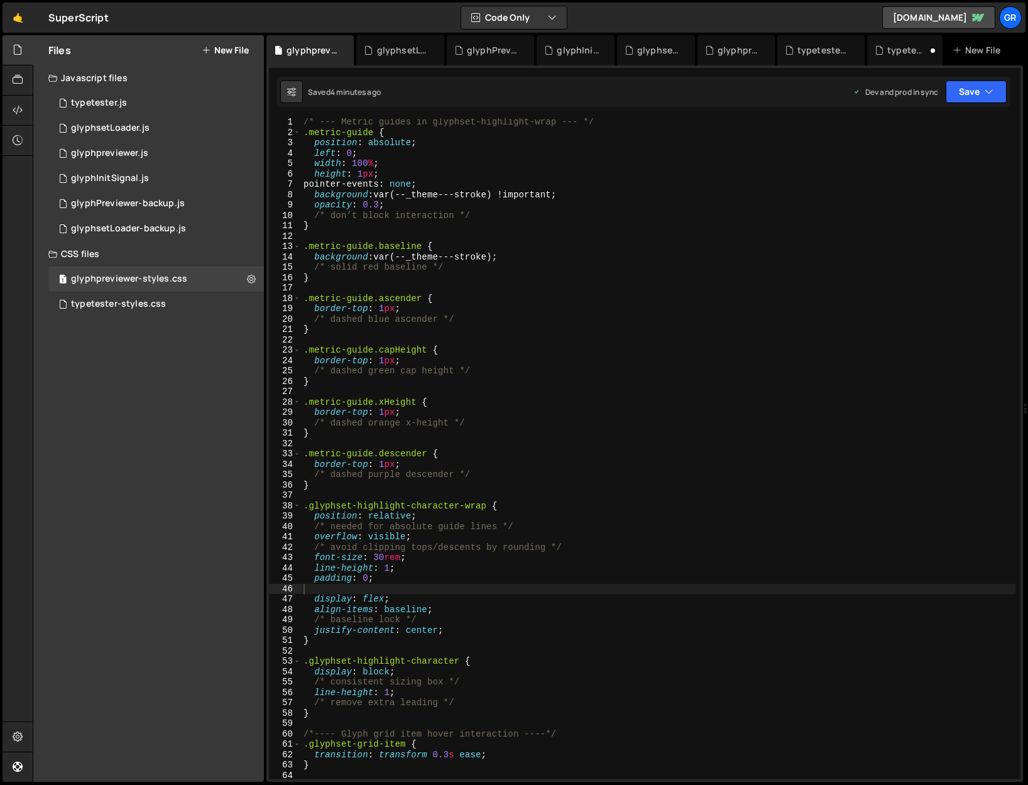
type textarea "background: var(--_theme---stroke) !important;"
drag, startPoint x: 378, startPoint y: 195, endPoint x: 512, endPoint y: 219, distance: 136.1
click at [497, 195] on div "/* --- Metric guides in glyphset-highlight-wrap --- */ .metric-guide { position…" at bounding box center [658, 458] width 715 height 682
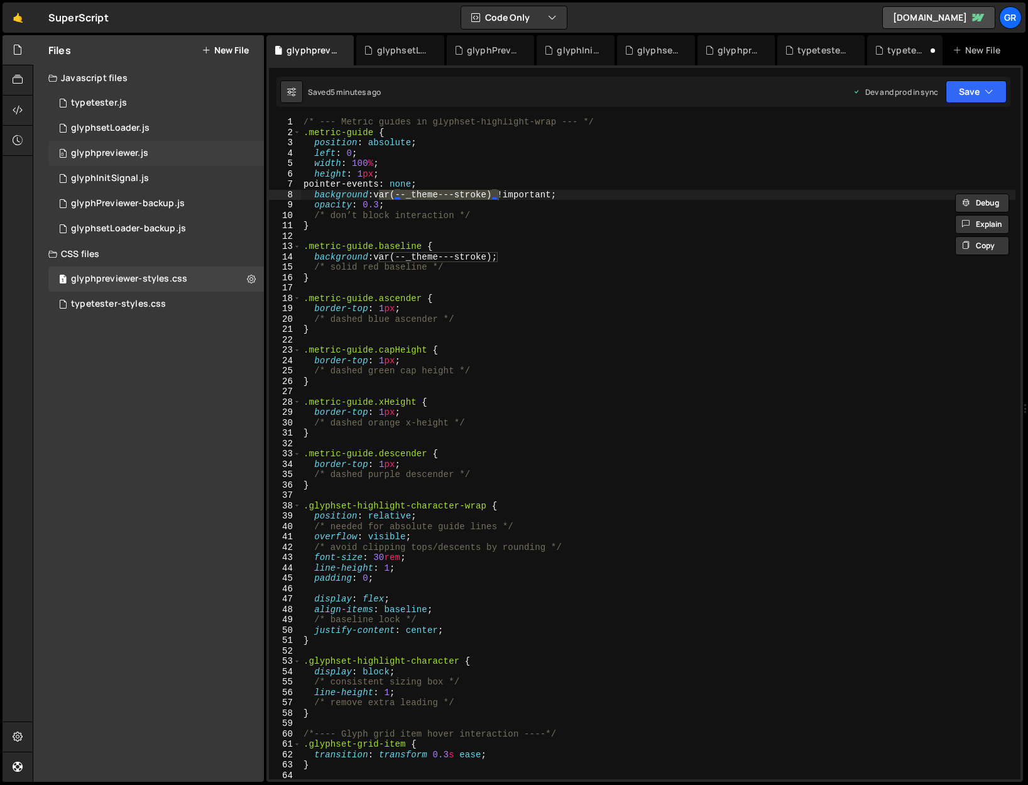
click at [136, 157] on div "glyphpreviewer.js" at bounding box center [109, 153] width 77 height 11
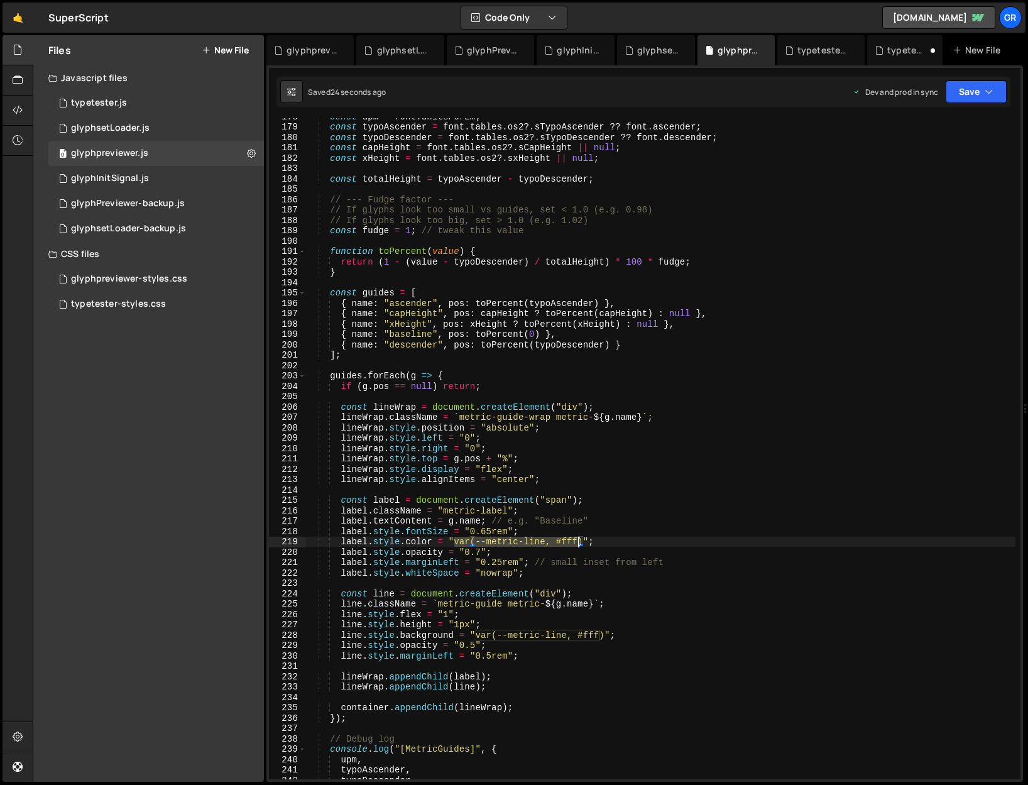
drag, startPoint x: 455, startPoint y: 542, endPoint x: 576, endPoint y: 540, distance: 121.3
click at [576, 486] on div "const upm = font . unitsPerEm ; const typoAscender = font . tables . os2 ?. sTy…" at bounding box center [661, 452] width 710 height 682
drag, startPoint x: 581, startPoint y: 541, endPoint x: 453, endPoint y: 542, distance: 128.2
click at [453, 486] on div "const upm = font . unitsPerEm ; const typoAscender = font . tables . os2 ?. sTy…" at bounding box center [661, 452] width 710 height 682
paste textarea "_theme---stroke"
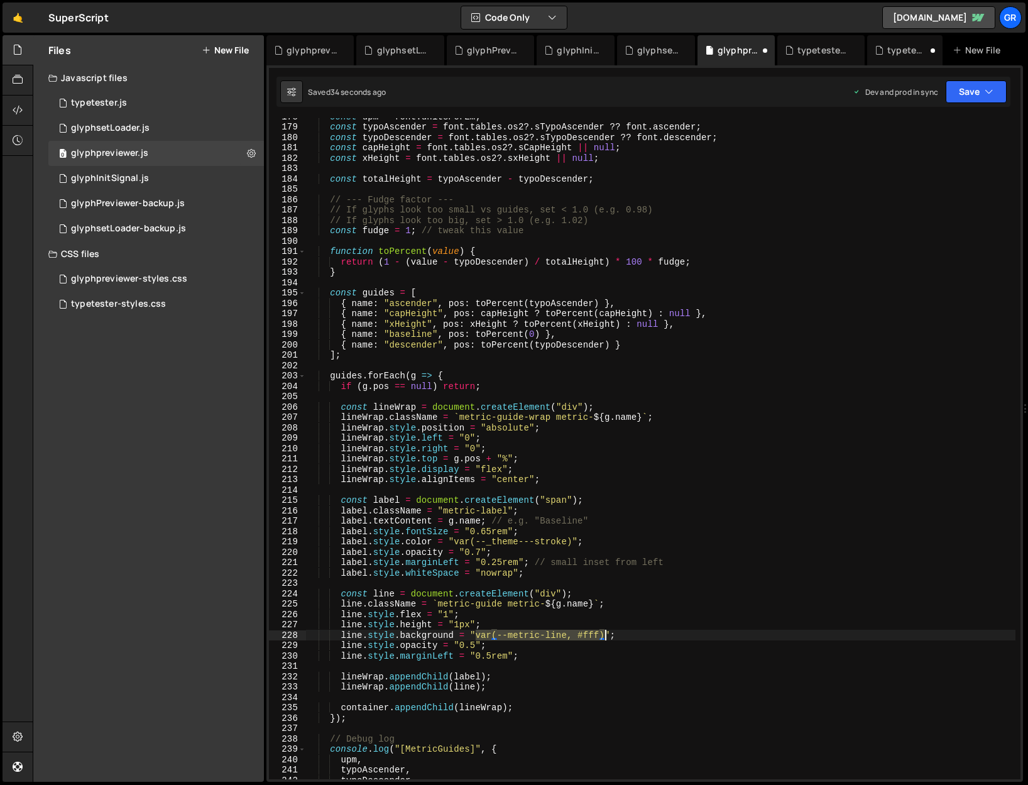
drag, startPoint x: 475, startPoint y: 636, endPoint x: 618, endPoint y: 609, distance: 145.8
click at [605, 486] on div "const upm = font . unitsPerEm ; const typoAscender = font . tables . os2 ?. sTy…" at bounding box center [661, 452] width 710 height 682
paste textarea "_theme---stroke"
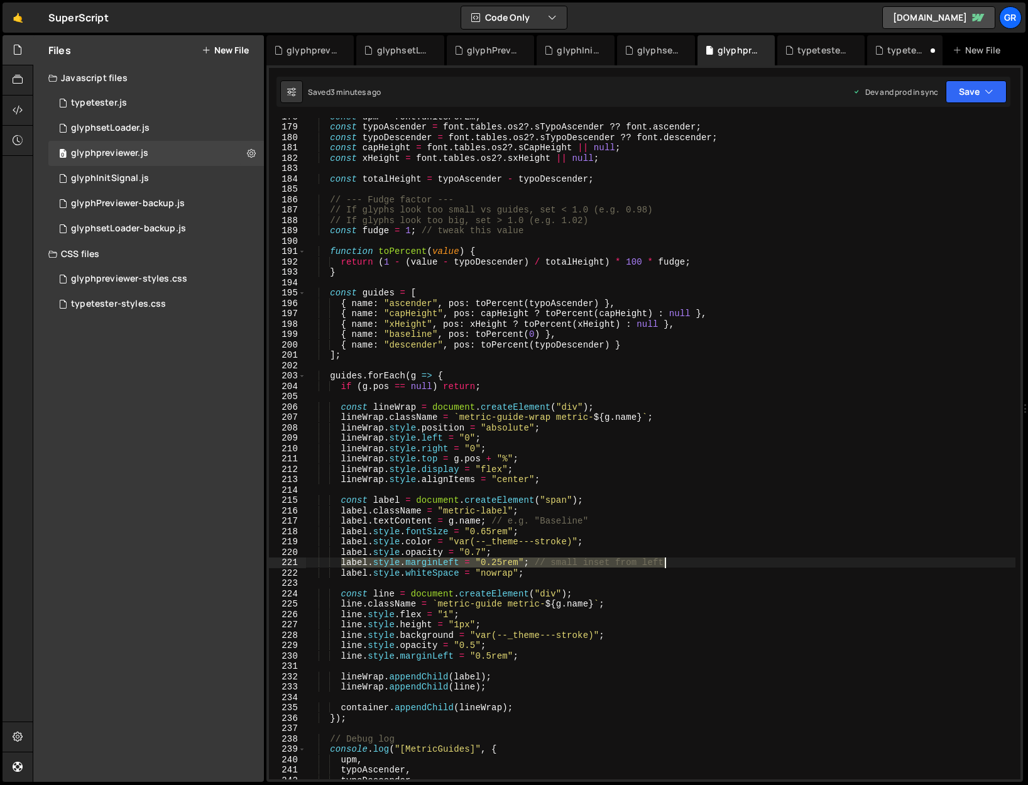
drag, startPoint x: 355, startPoint y: 561, endPoint x: 669, endPoint y: 564, distance: 314.3
click at [669, 486] on div "const upm = font . unitsPerEm ; const typoAscender = font . tables . os2 ?. sTy…" at bounding box center [661, 452] width 710 height 682
type textarea "label.style.marginLeft = "0.25rem"; // small inset from left"
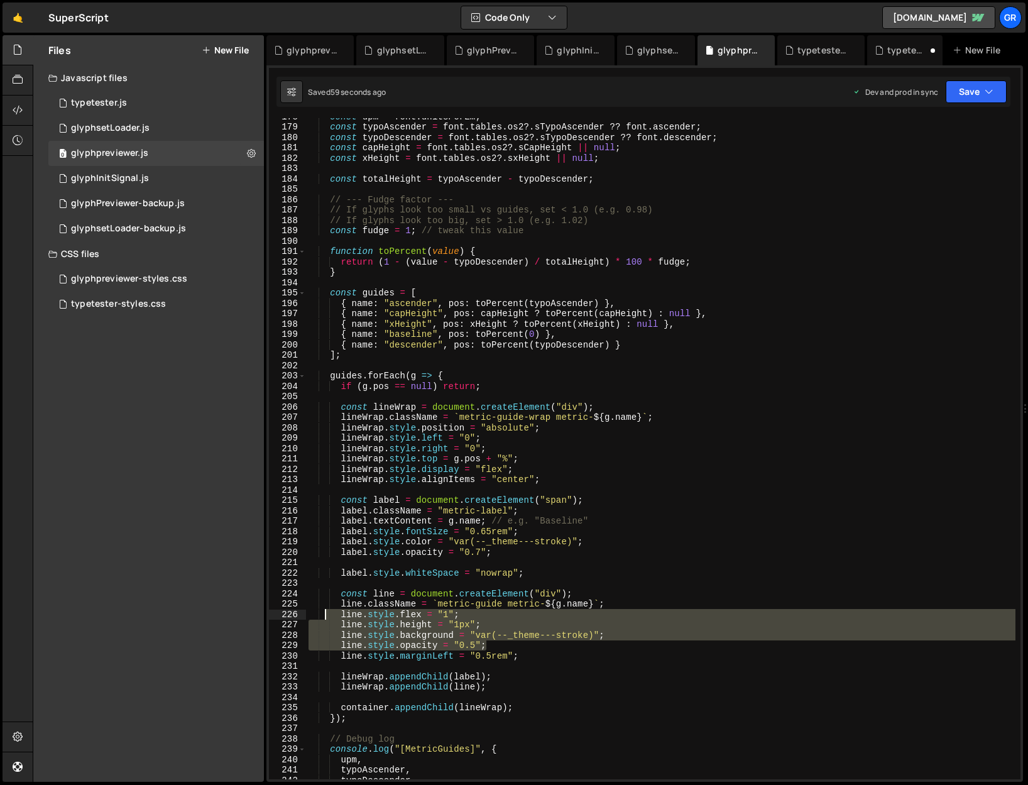
drag, startPoint x: 507, startPoint y: 648, endPoint x: 326, endPoint y: 613, distance: 184.3
click at [326, 486] on div "const upm = font . unitsPerEm ; const typoAscender = font . tables . os2 ?. sTy…" at bounding box center [661, 452] width 710 height 682
type textarea "line.style.flex = "1"; line.style.height = "1px";"
click at [147, 280] on div "glyphpreviewer-styles.css" at bounding box center [129, 278] width 116 height 11
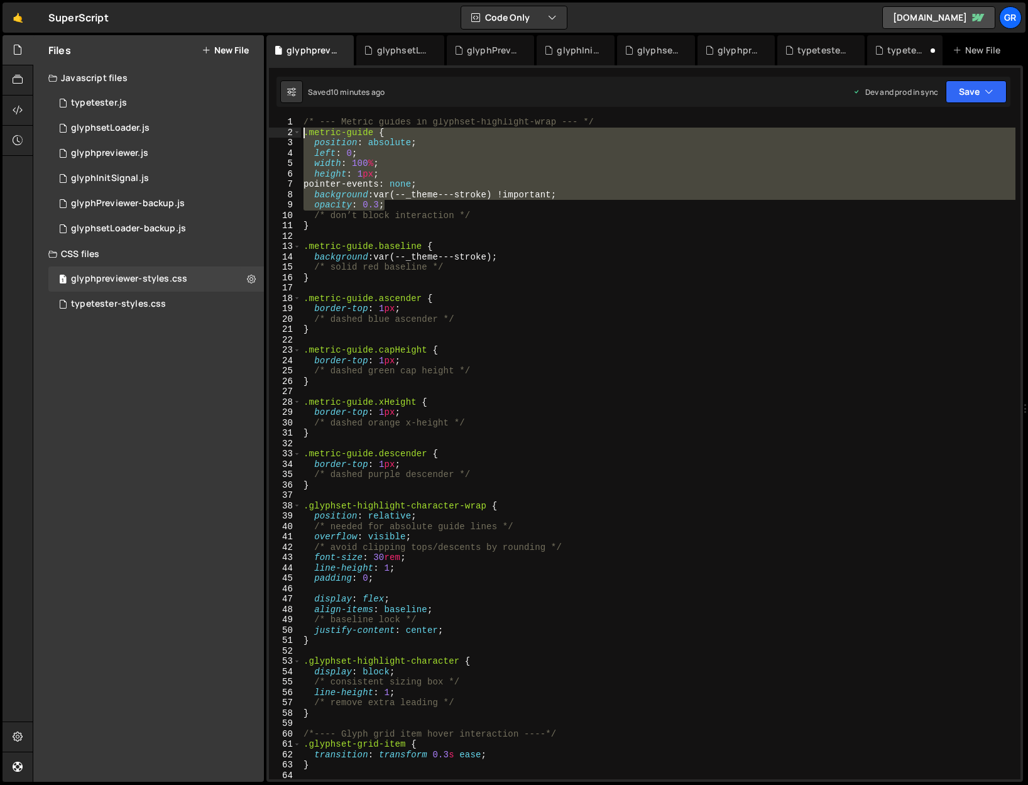
drag, startPoint x: 414, startPoint y: 207, endPoint x: 285, endPoint y: 136, distance: 147.1
click at [285, 133] on div "opacity: 0.3; 1 2 3 4 5 6 7 8 9 10 11 12 13 14 15 16 17 18 19 20 21 22 23 24 25…" at bounding box center [645, 448] width 752 height 661
click at [316, 144] on div "/* --- Metric guides in glyphset-highlight-wrap --- */ .metric-guide { position…" at bounding box center [658, 448] width 715 height 661
type textarea "position: absolute;"
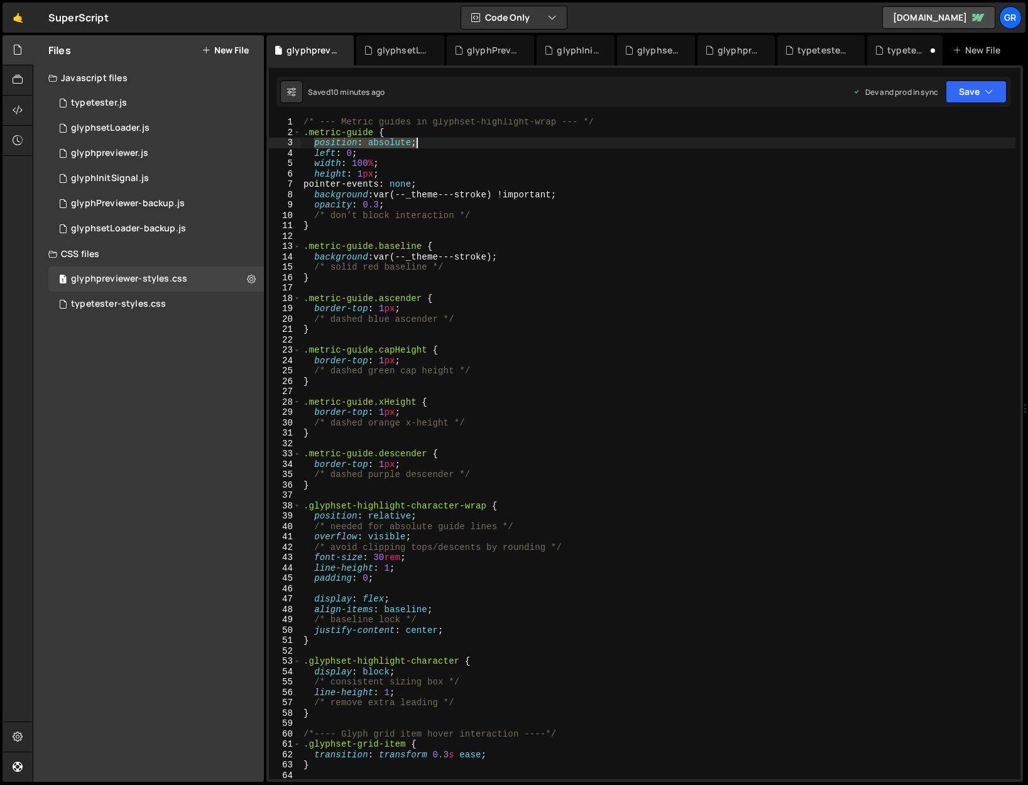
drag, startPoint x: 317, startPoint y: 141, endPoint x: 422, endPoint y: 141, distance: 105.0
click at [422, 141] on div "/* --- Metric guides in glyphset-highlight-wrap --- */ .metric-guide { position…" at bounding box center [658, 458] width 715 height 682
click at [138, 148] on div "glyphpreviewer.js" at bounding box center [109, 153] width 77 height 11
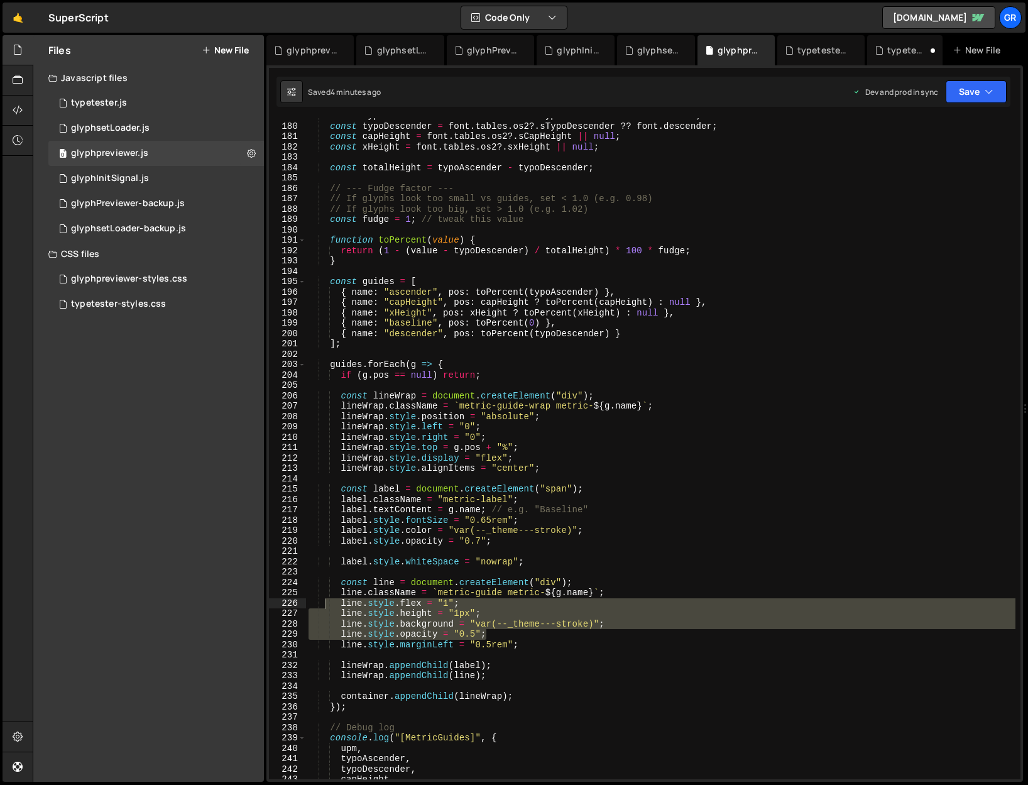
scroll to position [1857, 0]
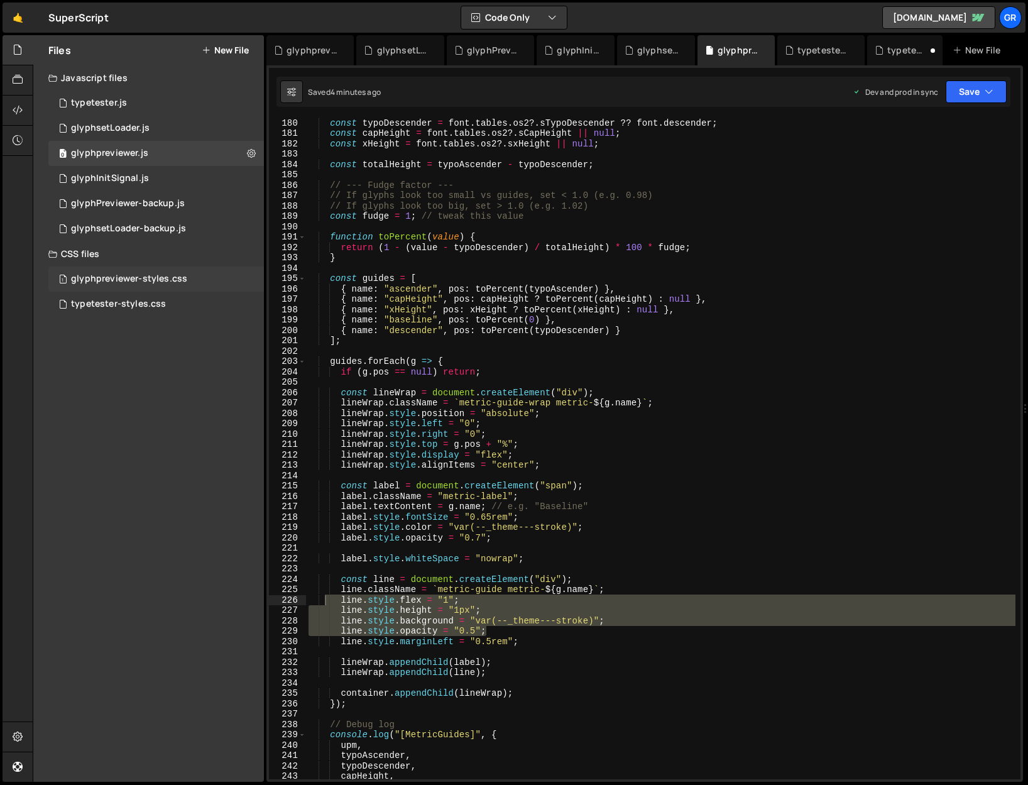
click at [173, 276] on div "glyphpreviewer-styles.css" at bounding box center [129, 278] width 116 height 11
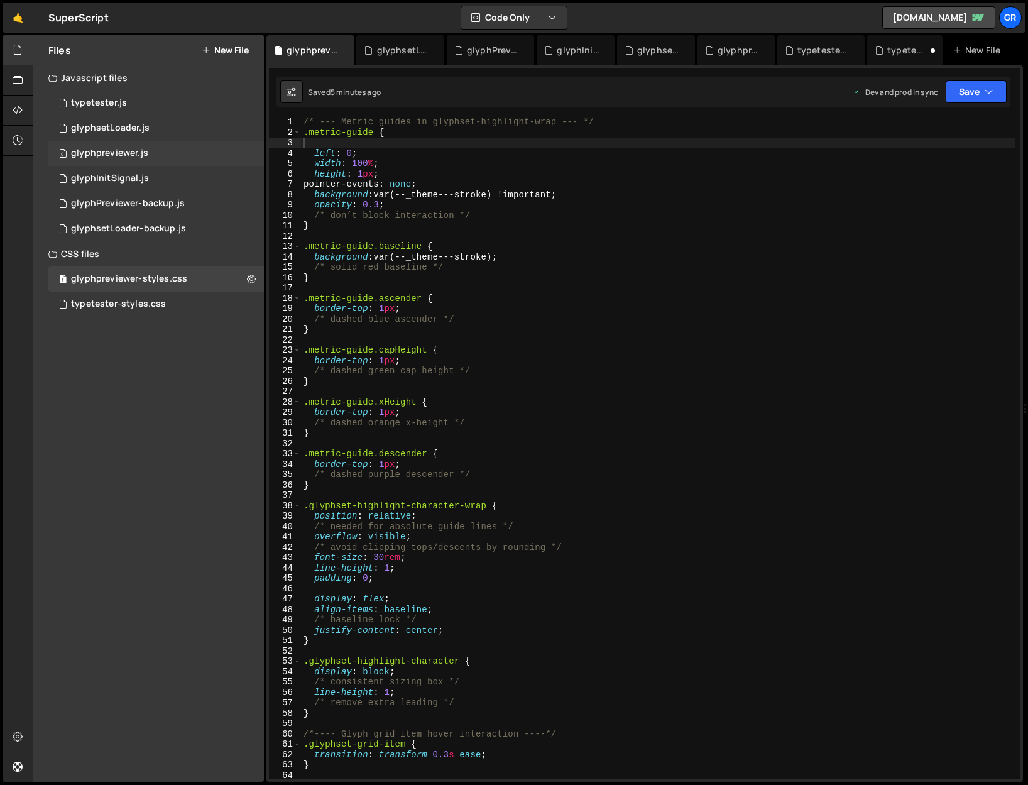
click at [131, 155] on div "glyphpreviewer.js" at bounding box center [109, 153] width 77 height 11
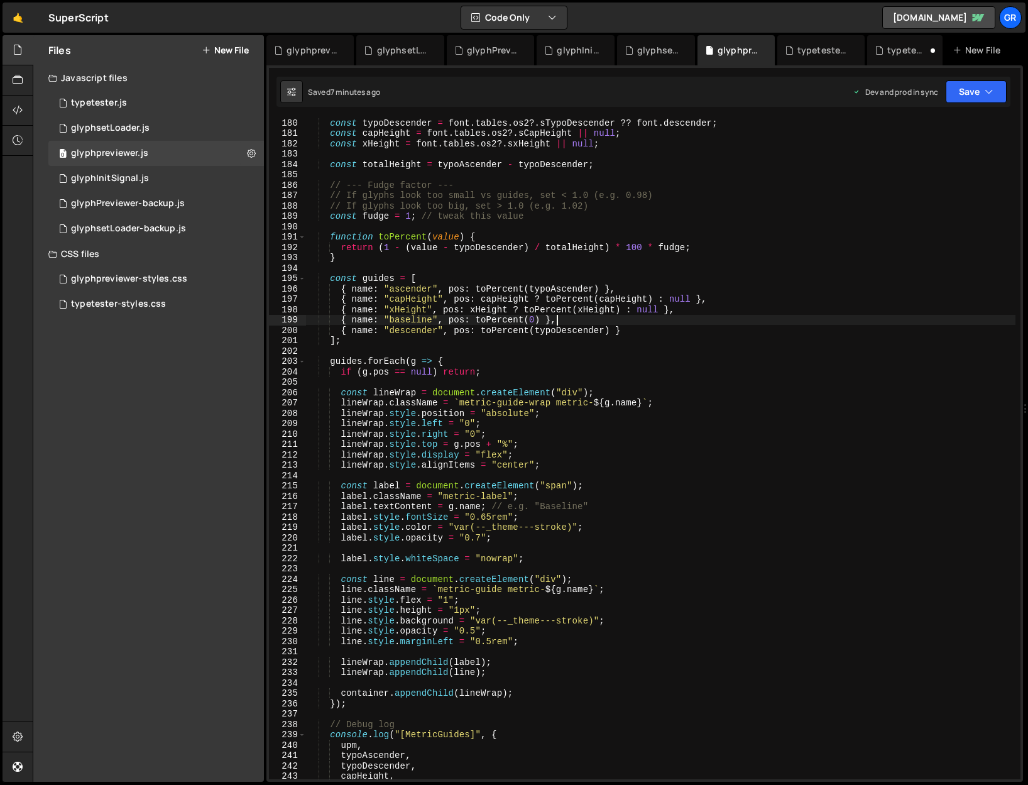
click at [708, 320] on div "const typoDescender = font . tables . os2 ?. sTypoDescender ?? font . descender…" at bounding box center [661, 459] width 710 height 682
type textarea "window.initGlyphPreviewer = initGlyphPreviewer;"
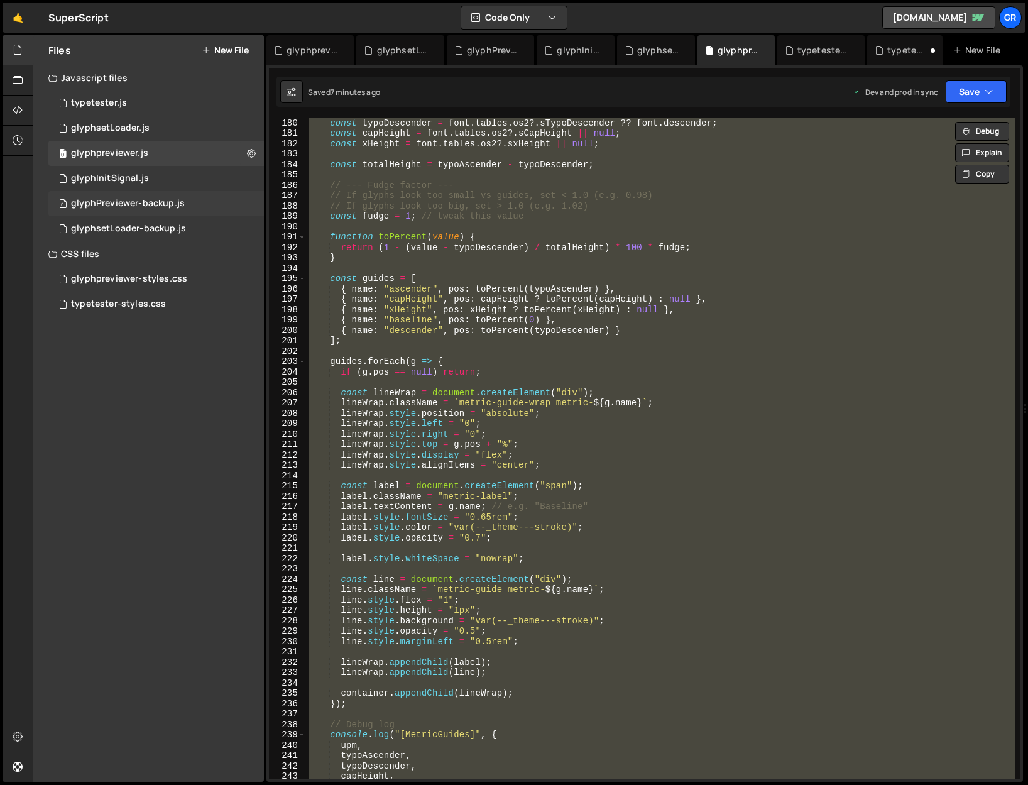
click at [133, 199] on div "glyphPreviewer-backup.js" at bounding box center [128, 203] width 114 height 11
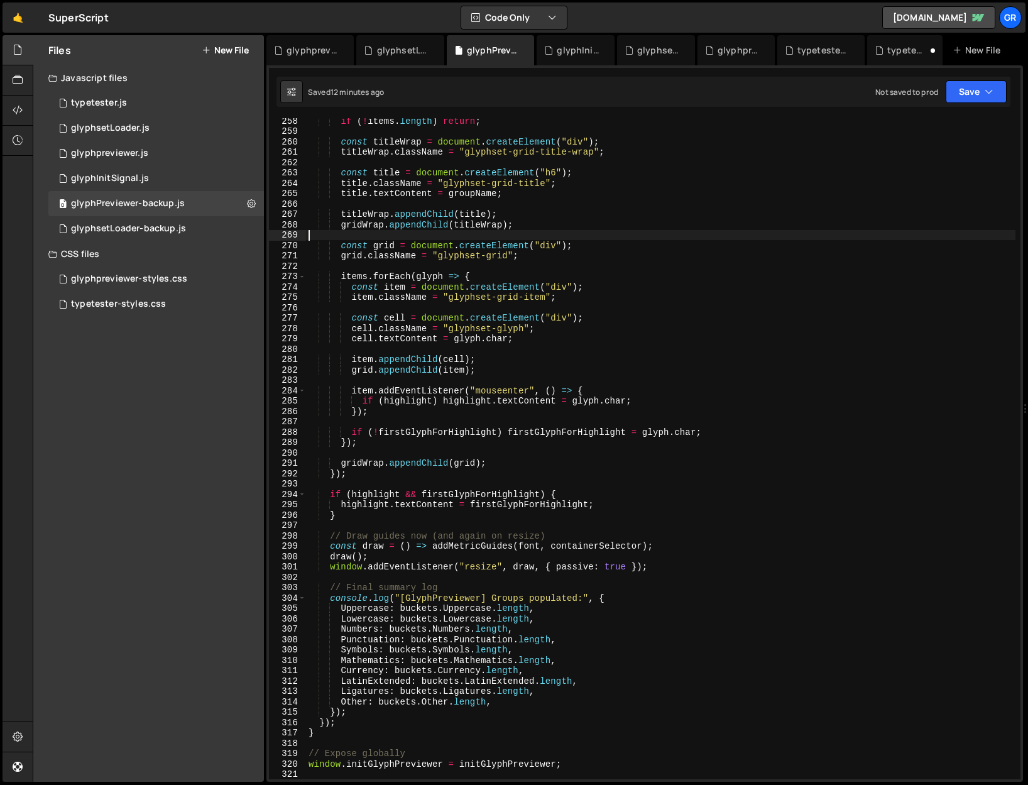
click at [647, 234] on div "if ( ! items . length ) return ; const titleWrap = document . createElement ( "…" at bounding box center [661, 457] width 710 height 682
type textarea "window.initGlyphPreviewer = initGlyphPreviewer;"
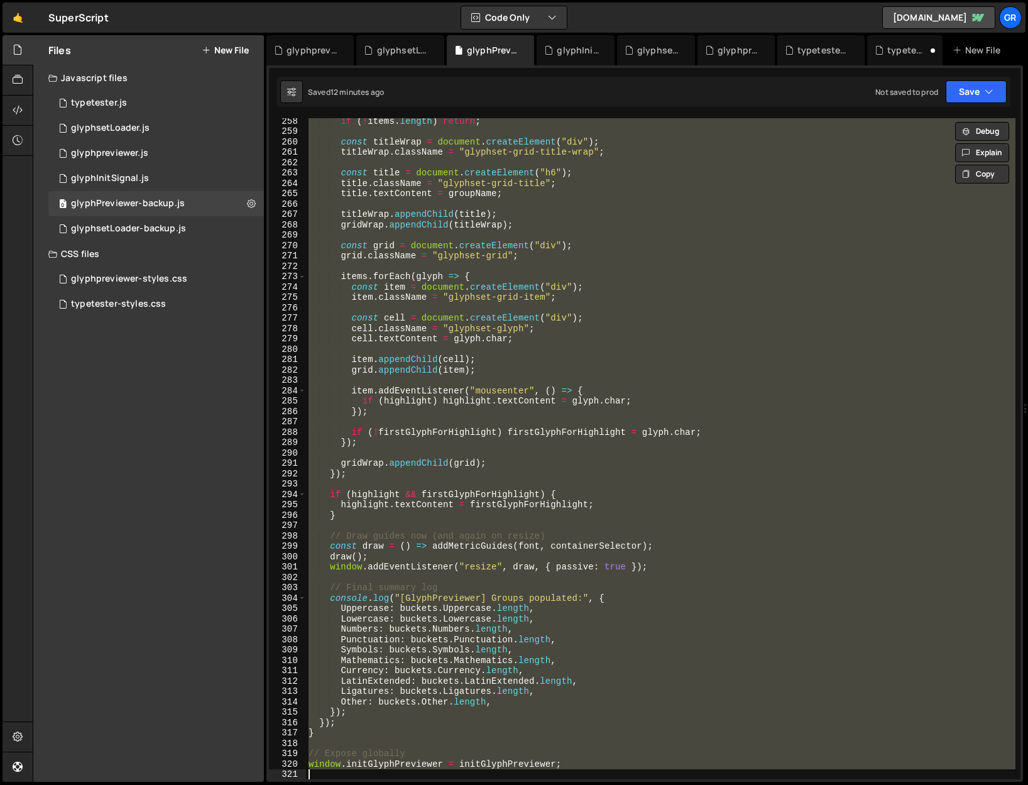
paste textarea
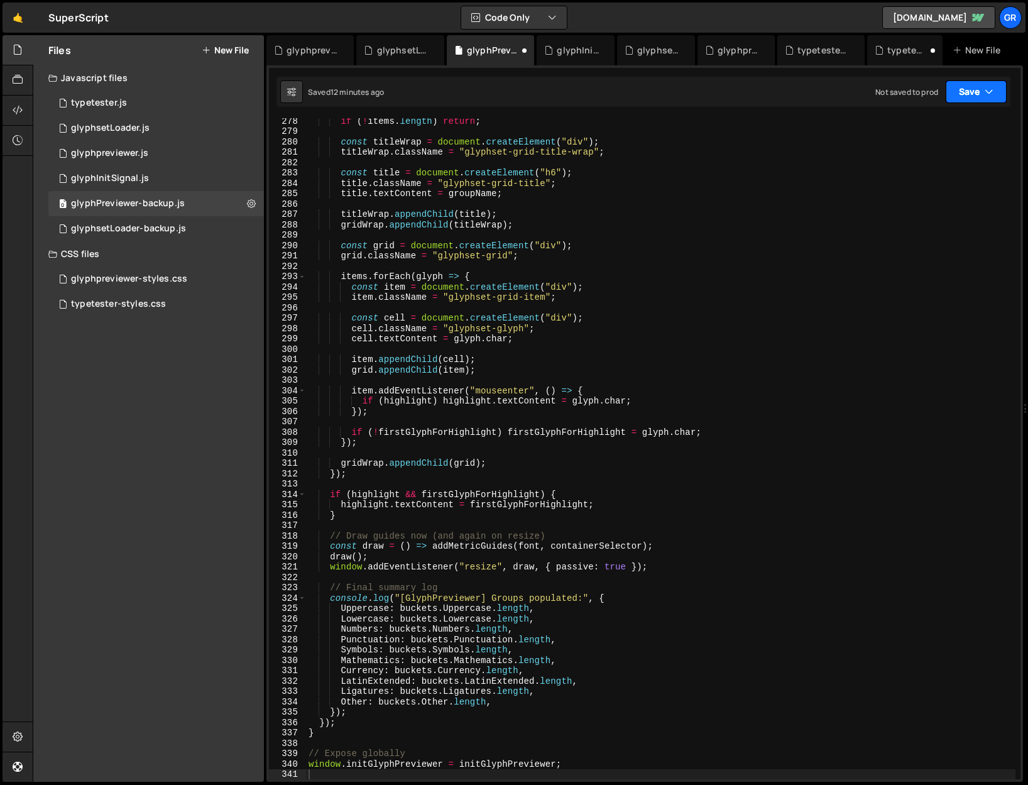
click at [950, 92] on button "Save" at bounding box center [976, 91] width 61 height 23
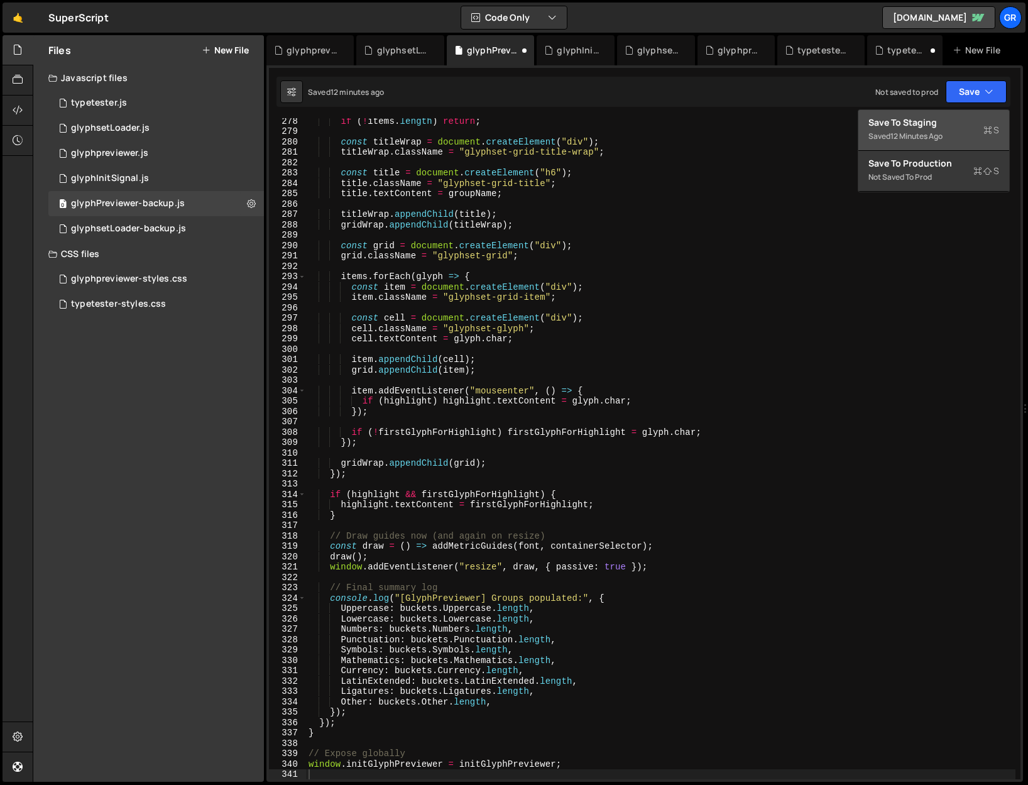
click at [921, 133] on div "12 minutes ago" at bounding box center [917, 136] width 52 height 11
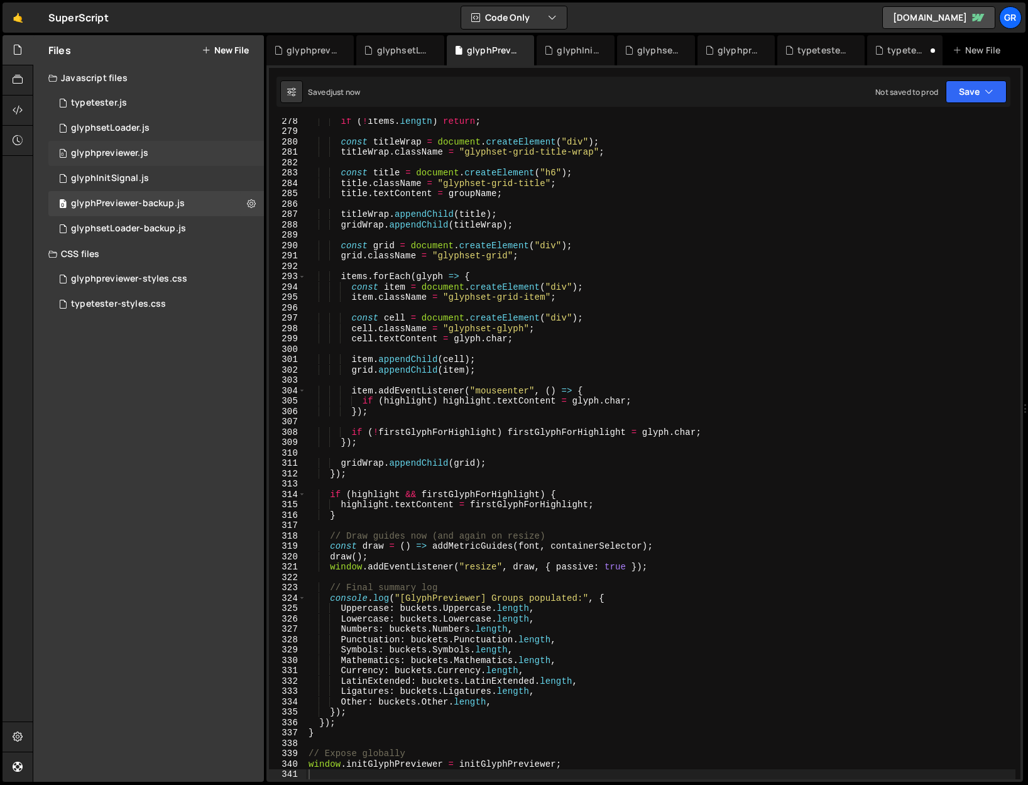
click at [110, 148] on div "glyphpreviewer.js" at bounding box center [109, 153] width 77 height 11
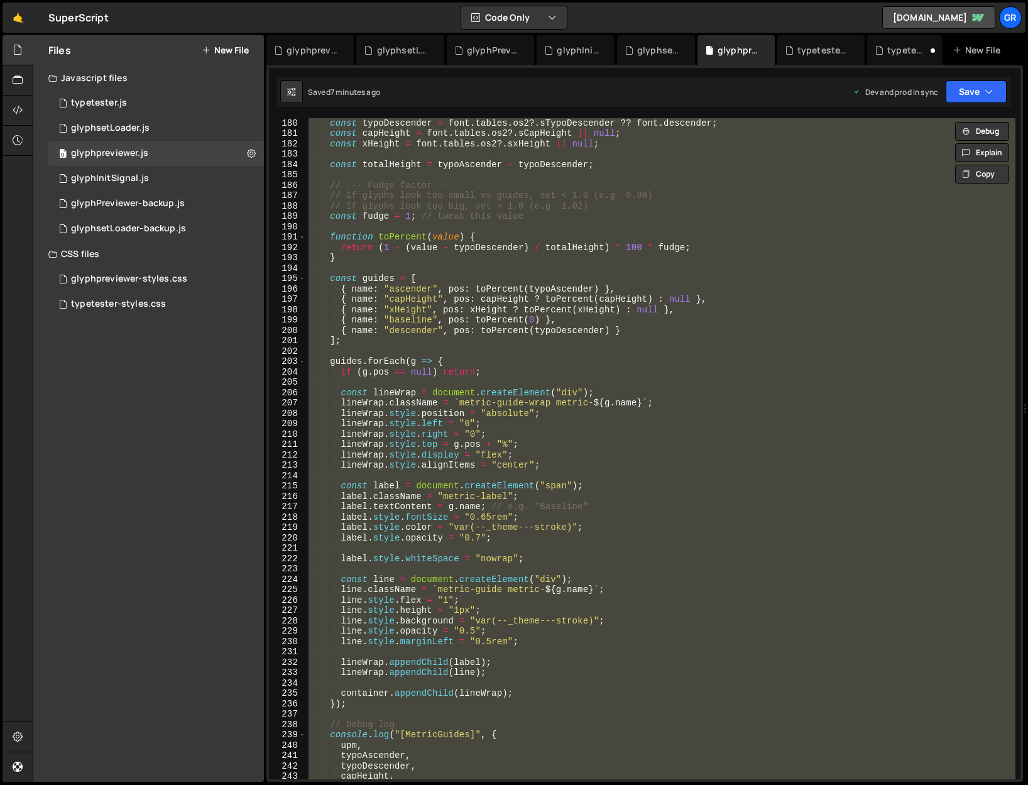
click at [673, 379] on div "const typoDescender = font . tables . os2 ?. sTypoDescender ?? font . descender…" at bounding box center [661, 448] width 710 height 661
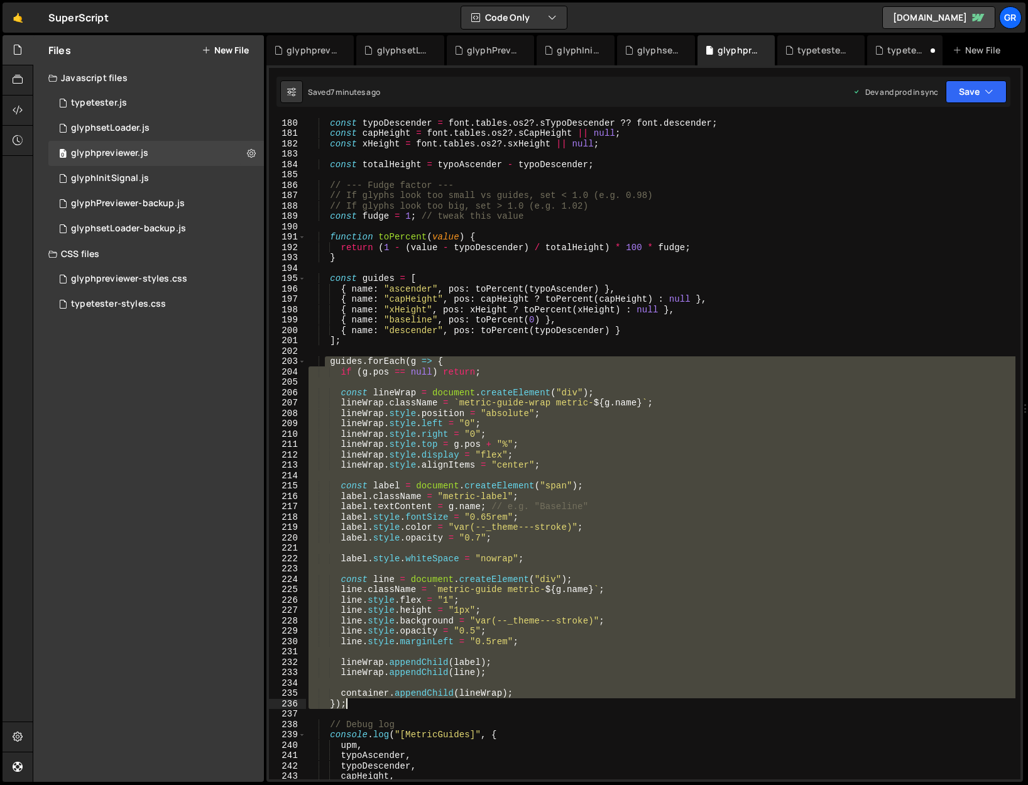
drag, startPoint x: 327, startPoint y: 360, endPoint x: 414, endPoint y: 700, distance: 351.5
click at [414, 486] on div "const typoDescender = font . tables . os2 ?. sTypoDescender ?? font . descender…" at bounding box center [661, 459] width 710 height 682
paste textarea
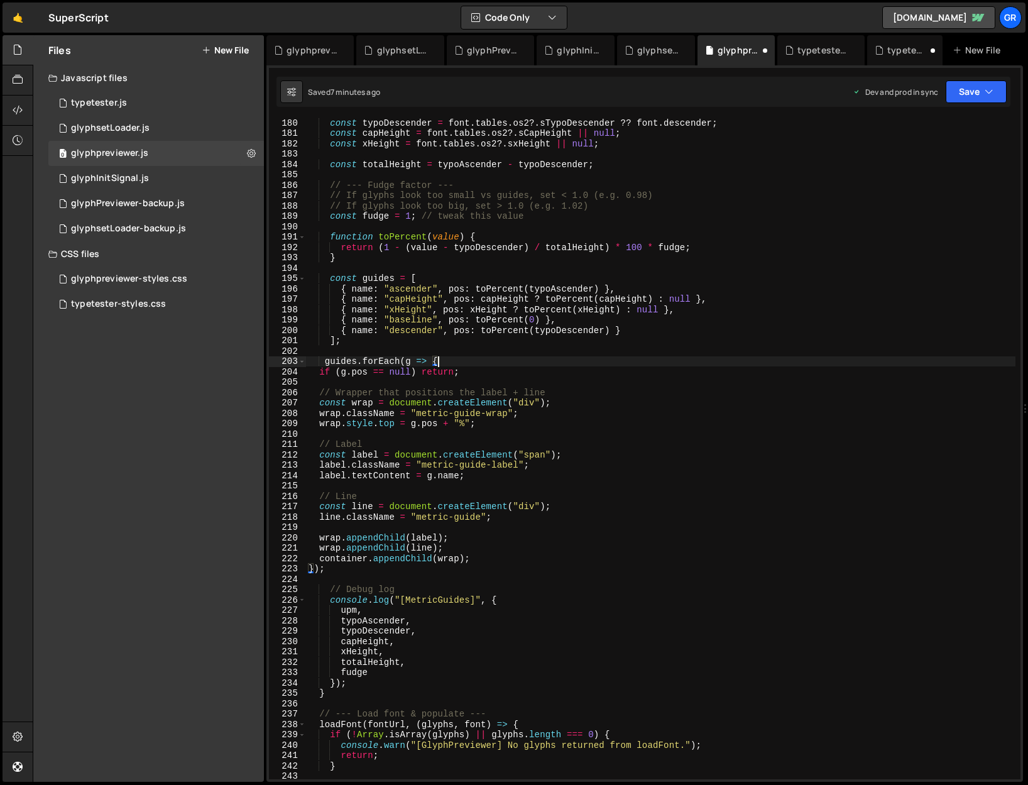
click at [655, 359] on div "const typoDescender = font . tables . os2 ?. sTypoDescender ?? font . descender…" at bounding box center [661, 459] width 710 height 682
type textarea "guides.forEach(g => {"
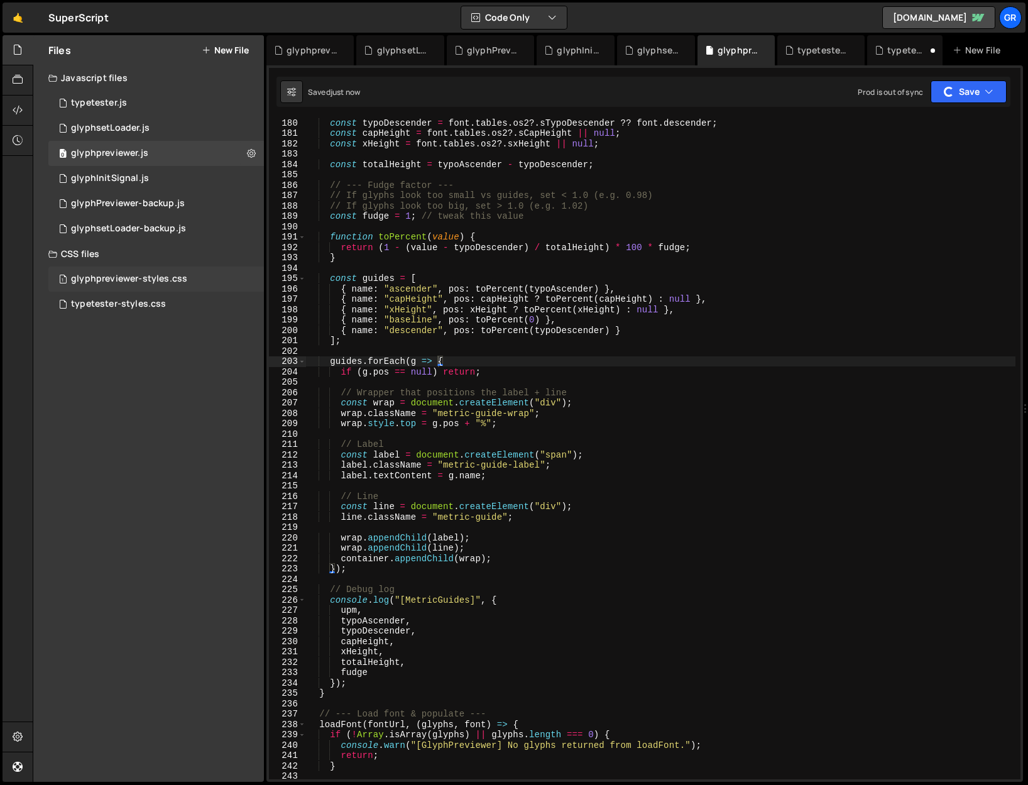
click at [129, 282] on div "glyphpreviewer-styles.css" at bounding box center [129, 278] width 116 height 11
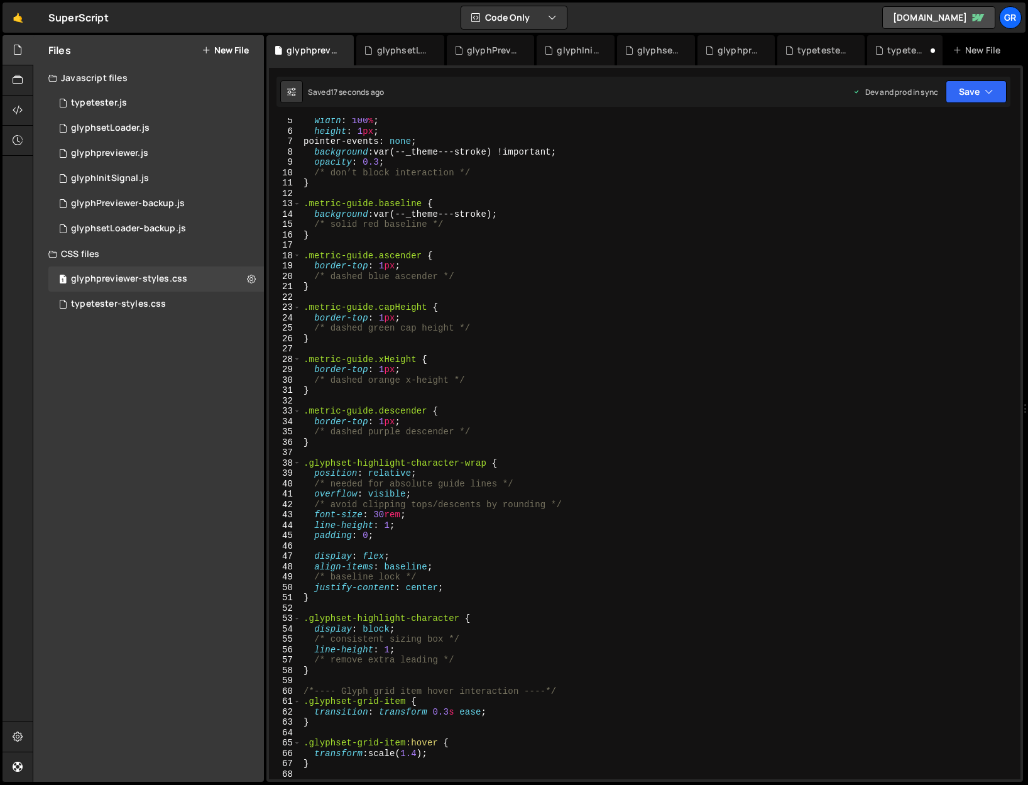
scroll to position [0, 0]
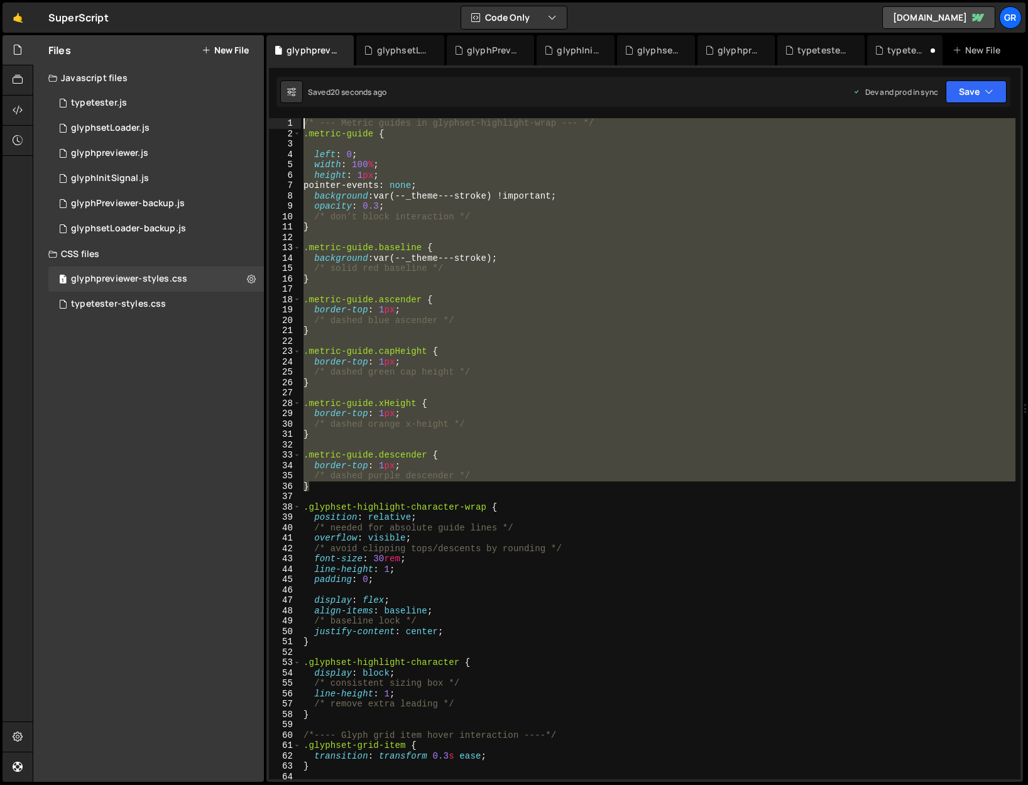
drag, startPoint x: 319, startPoint y: 486, endPoint x: 265, endPoint y: 111, distance: 379.1
click at [265, 111] on div "Files New File Javascript files 0 typetester.js 0 1 glyphsetLoader.js 0 0 glyph…" at bounding box center [531, 408] width 996 height 747
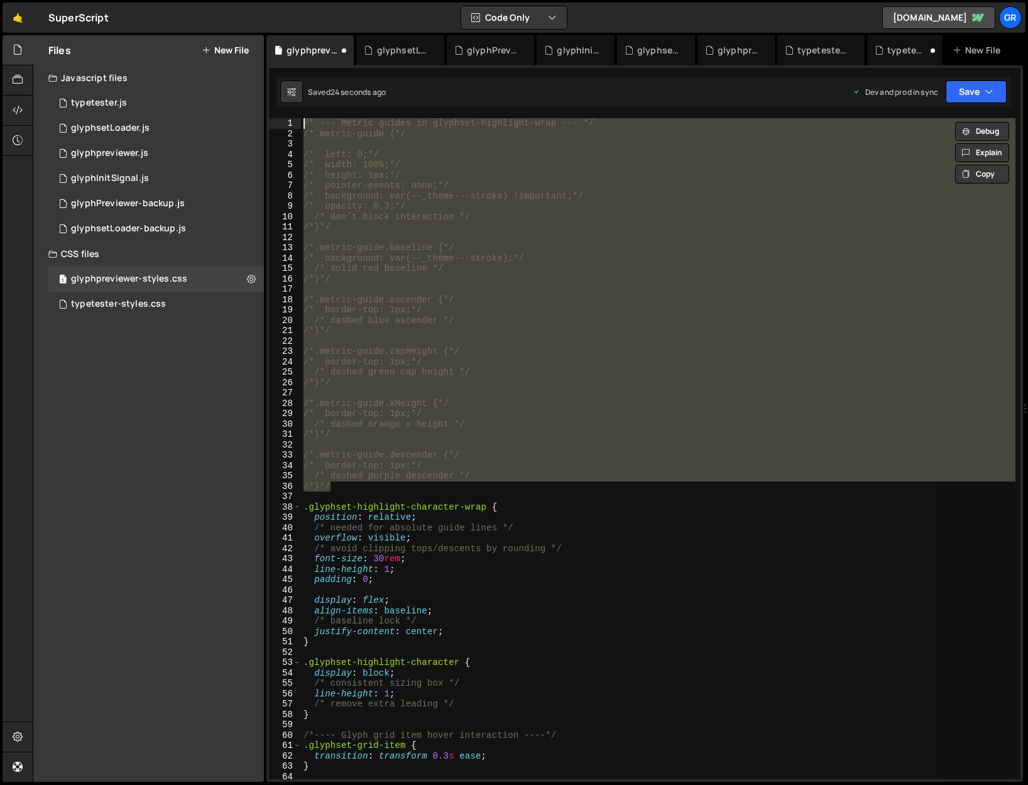
click at [372, 485] on div "/* --- Metric guides in glyphset-highlight-wrap --- */ /*.metric-guide {*/ /* l…" at bounding box center [658, 448] width 715 height 661
type textarea "/*}*/"
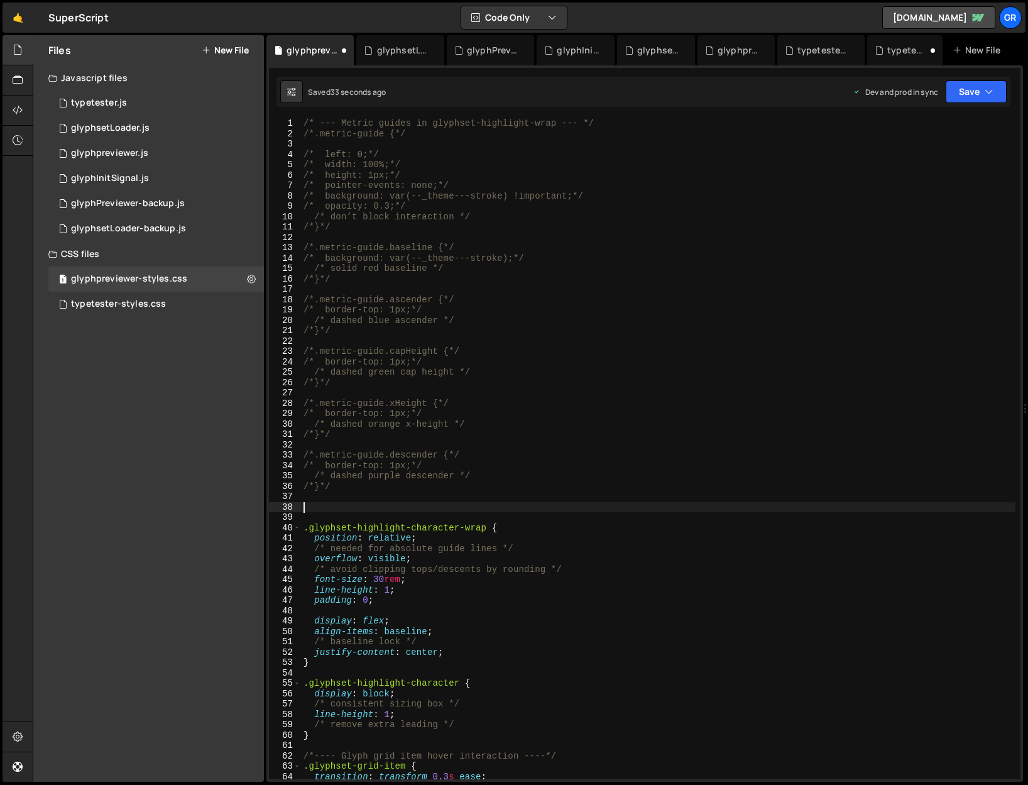
click at [304, 123] on div "1 2 3 4 5 6 7 8 9 10 11 12 13 14 15 16 17 18 19 20 21 22 23 24 25 26 27 28 29 3…" at bounding box center [645, 448] width 752 height 661
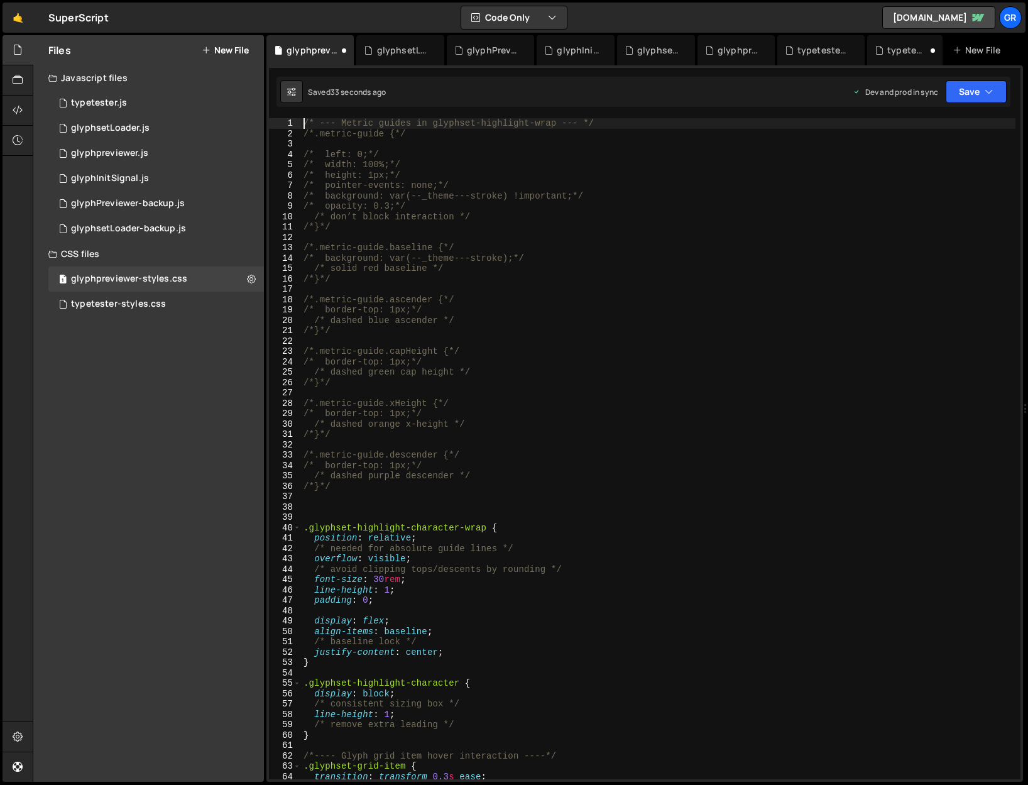
click at [304, 123] on div "/* --- Metric guides in glyphset-highlight-wrap --- */ /*.metric-guide {*/ /* l…" at bounding box center [658, 459] width 715 height 682
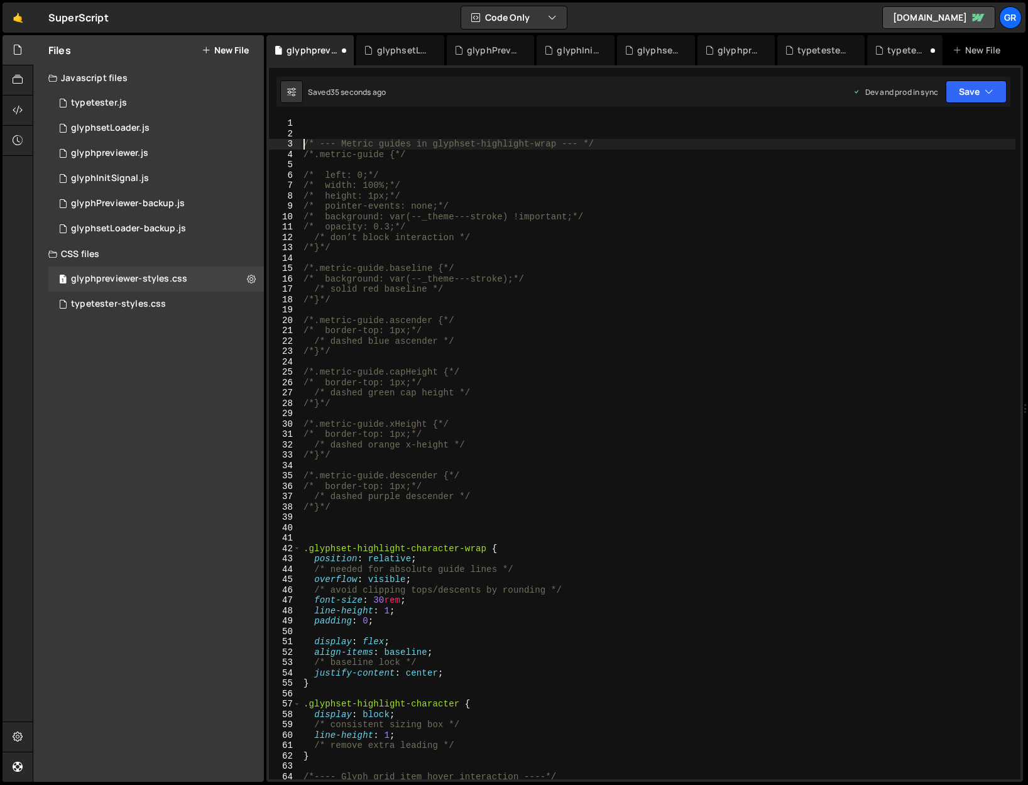
type textarea "/* --- Metric guides in glyphset-highlight-wrap --- */"
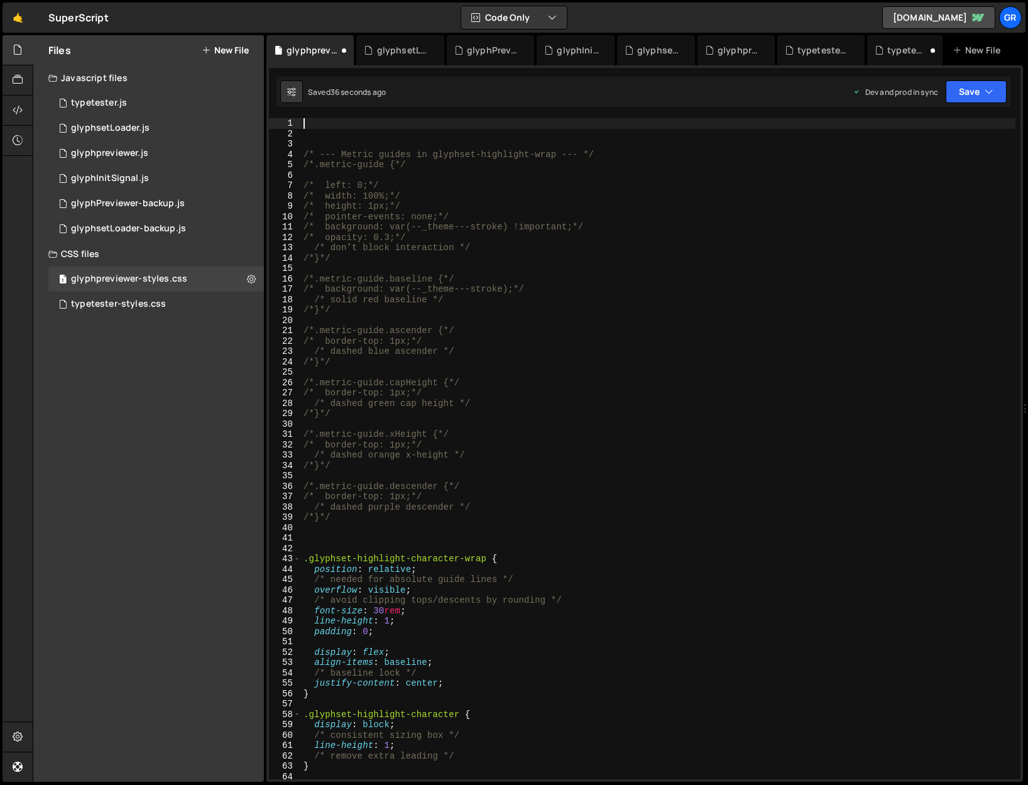
paste textarea "}"
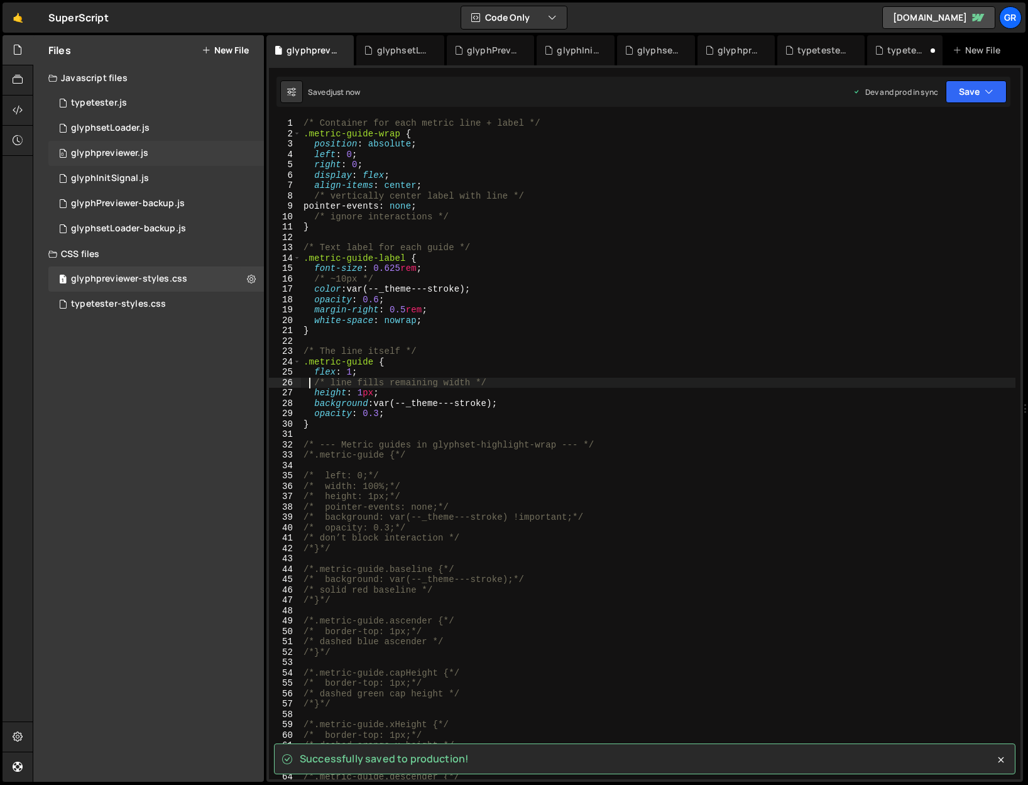
type textarea "/* line fills remaining width */"
click at [124, 155] on div "glyphpreviewer.js" at bounding box center [109, 153] width 77 height 11
